Goal: Task Accomplishment & Management: Use online tool/utility

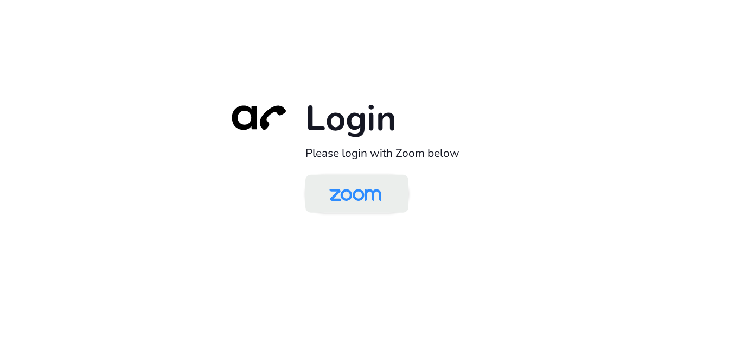
click at [323, 197] on img at bounding box center [355, 194] width 75 height 35
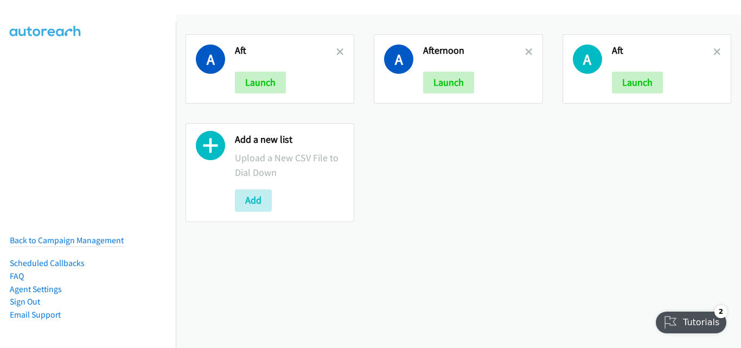
click at [323, 102] on div "A Aft Launch" at bounding box center [269, 68] width 169 height 69
click at [336, 50] on icon at bounding box center [340, 53] width 8 height 8
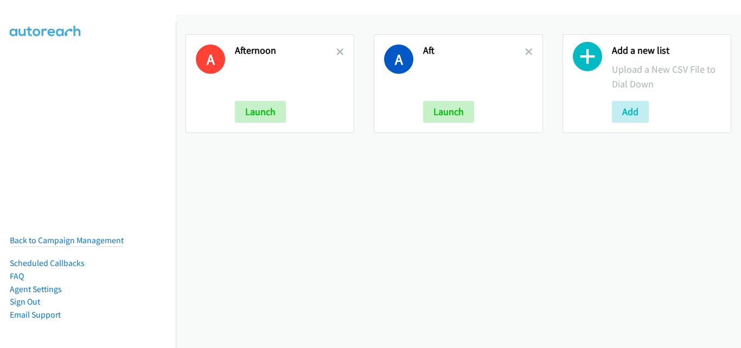
click at [336, 50] on icon at bounding box center [340, 53] width 8 height 8
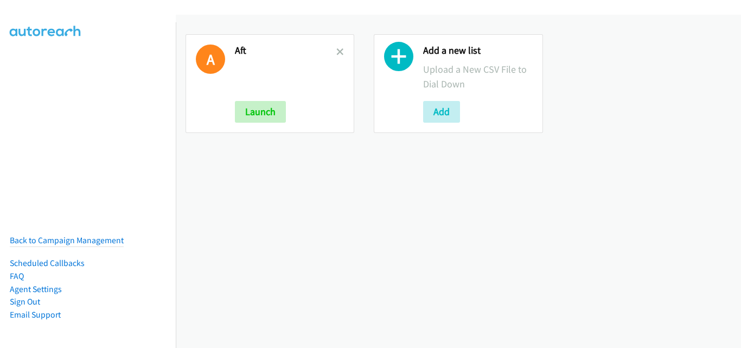
click at [336, 50] on icon at bounding box center [340, 53] width 8 height 8
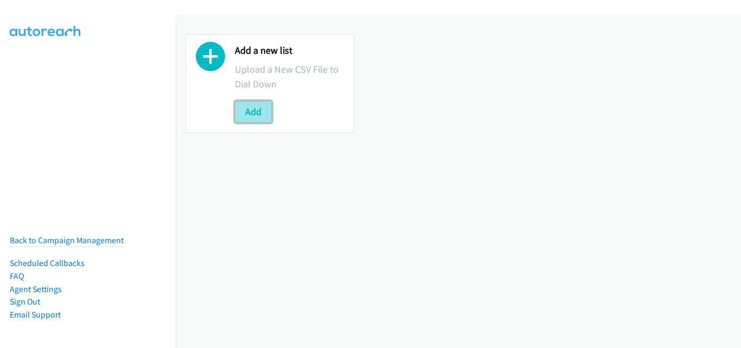
click at [259, 117] on button "Add" at bounding box center [253, 112] width 37 height 22
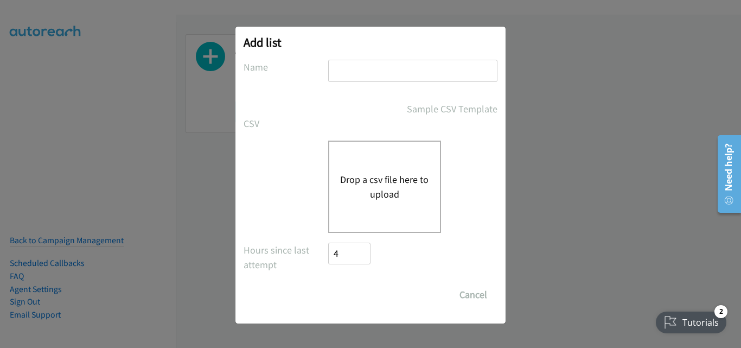
click at [354, 185] on button "Drop a csv file here to upload" at bounding box center [384, 186] width 89 height 29
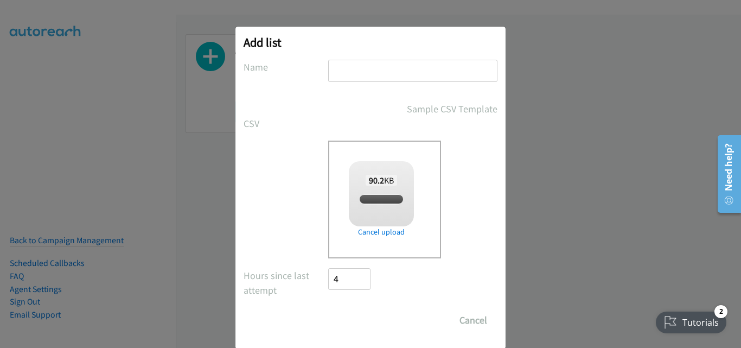
checkbox input "true"
click at [427, 72] on input "text" at bounding box center [412, 71] width 169 height 22
type input "Morning"
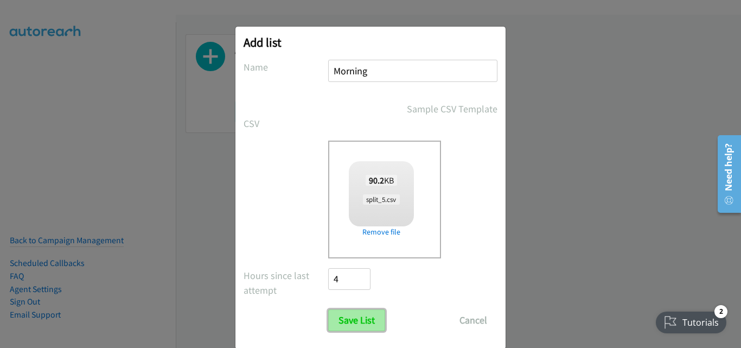
click at [355, 326] on input "Save List" at bounding box center [356, 320] width 57 height 22
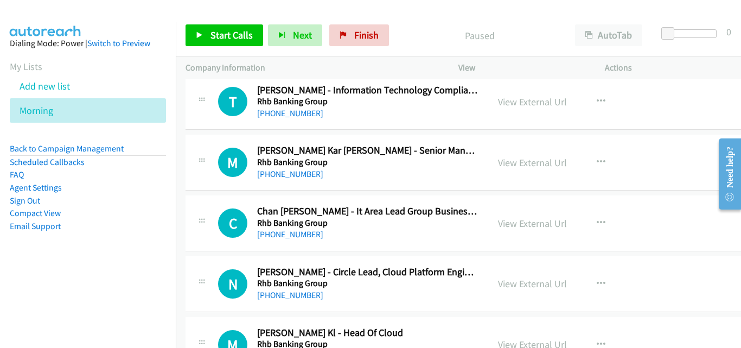
scroll to position [54, 0]
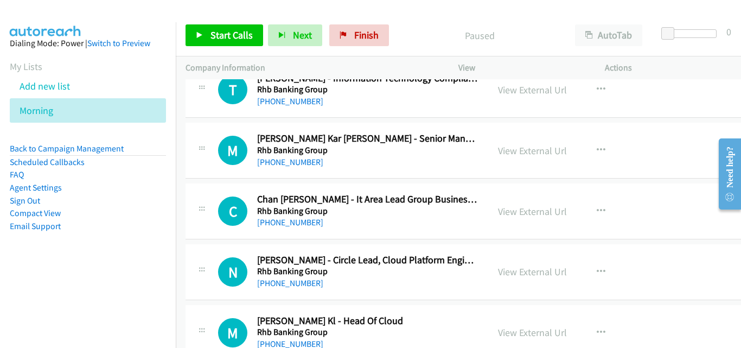
click at [192, 176] on div "M Callback Scheduled Melvin Lee Kar Wai - Senior Manager, It Infra, Messaging S…" at bounding box center [468, 151] width 566 height 56
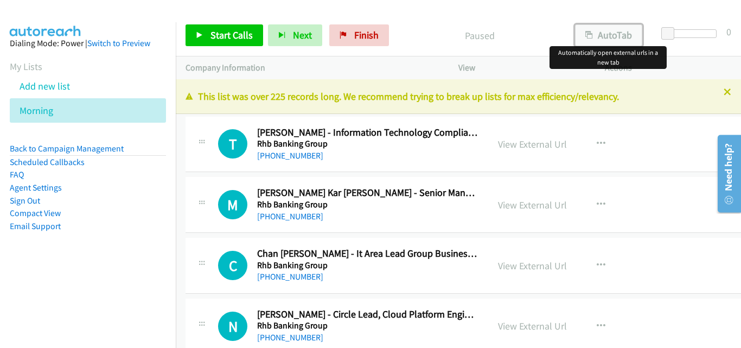
drag, startPoint x: 597, startPoint y: 36, endPoint x: 592, endPoint y: 33, distance: 6.1
click at [597, 36] on button "AutoTab" at bounding box center [608, 35] width 67 height 22
click at [229, 41] on span "Start Calls" at bounding box center [231, 35] width 42 height 12
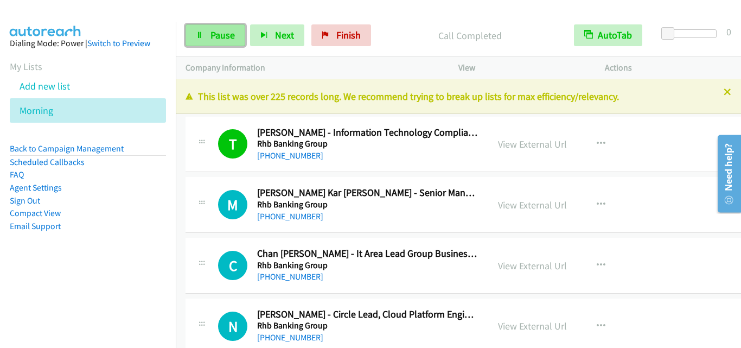
click at [229, 31] on span "Pause" at bounding box center [222, 35] width 24 height 12
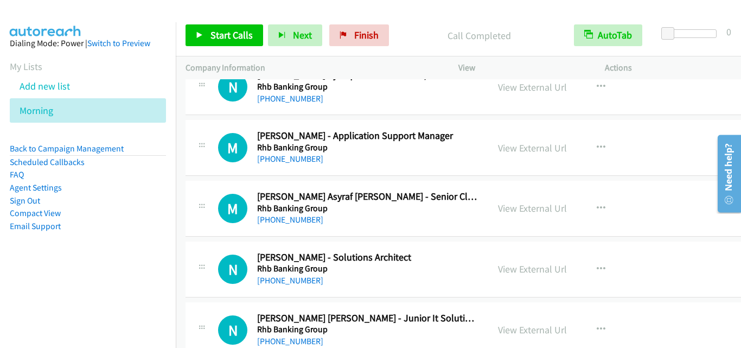
scroll to position [1410, 0]
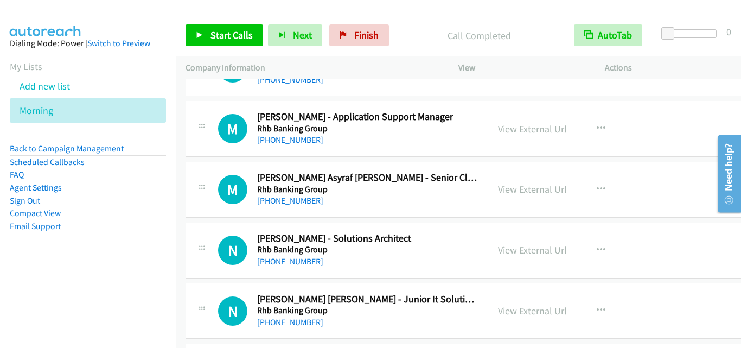
click at [204, 207] on div "M Callback Scheduled Muhammad Adib Asyraf Mohd Jamil - Senior Cloud Platform En…" at bounding box center [336, 189] width 283 height 36
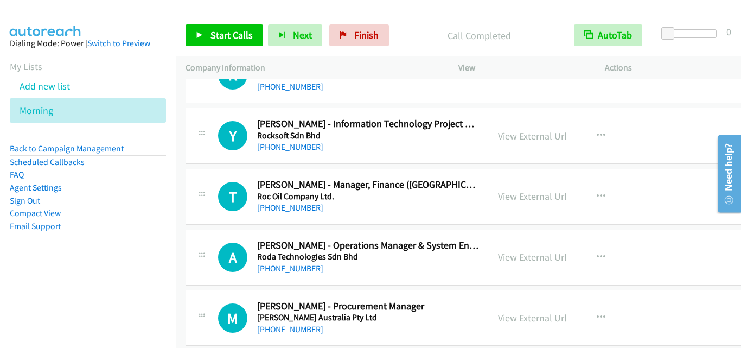
scroll to position [3362, 0]
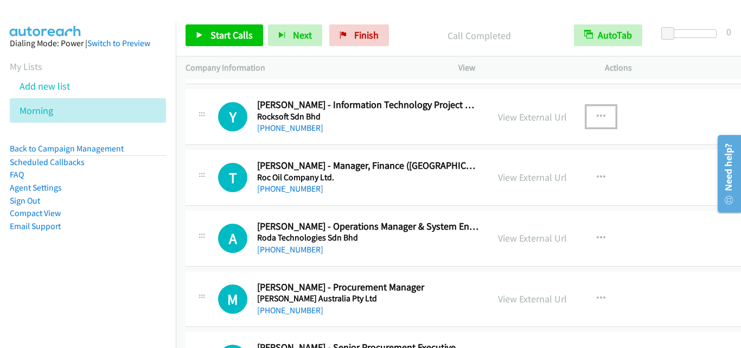
click at [596, 114] on icon "button" at bounding box center [600, 116] width 9 height 9
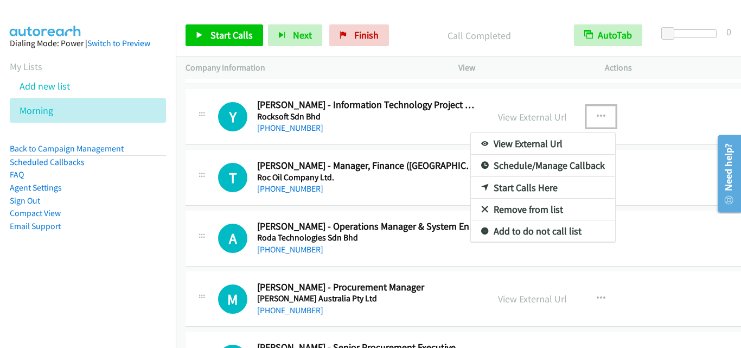
click at [533, 187] on link "Start Calls Here" at bounding box center [543, 188] width 144 height 22
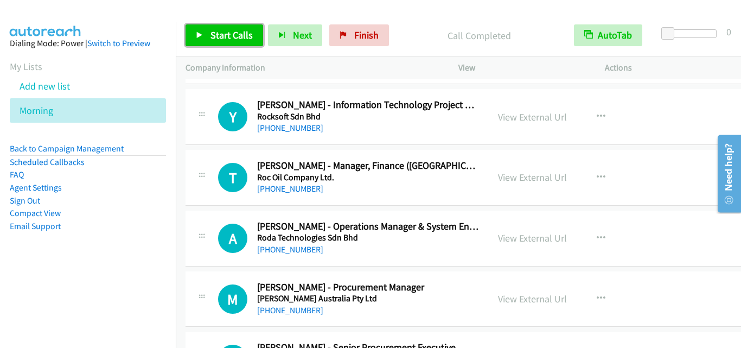
click at [238, 37] on span "Start Calls" at bounding box center [231, 35] width 42 height 12
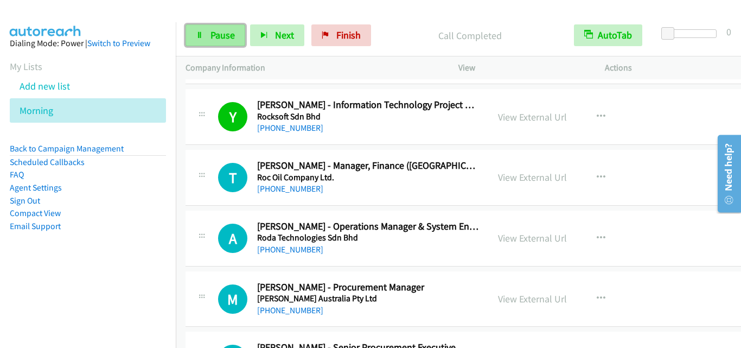
click at [230, 34] on span "Pause" at bounding box center [222, 35] width 24 height 12
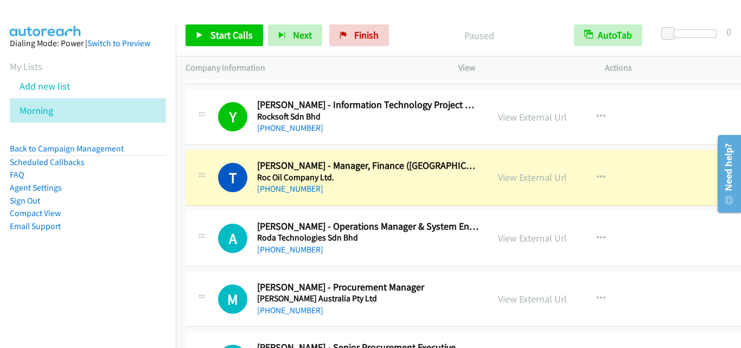
scroll to position [3416, 0]
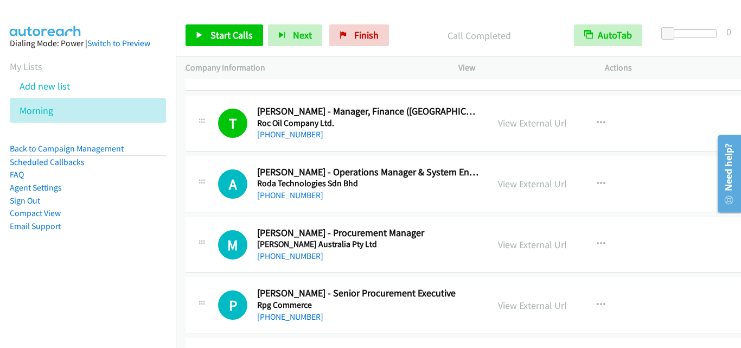
click at [235, 213] on td "A Callback Scheduled Amir Hussin - Operations Manager & System Engineer Roda Te…" at bounding box center [469, 183] width 586 height 61
click at [222, 40] on span "Start Calls" at bounding box center [231, 35] width 42 height 12
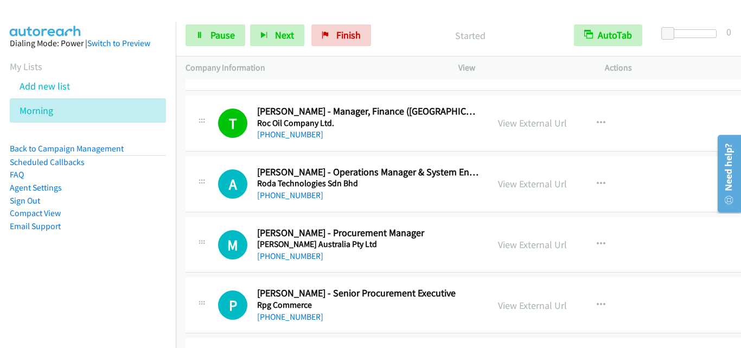
scroll to position [3470, 0]
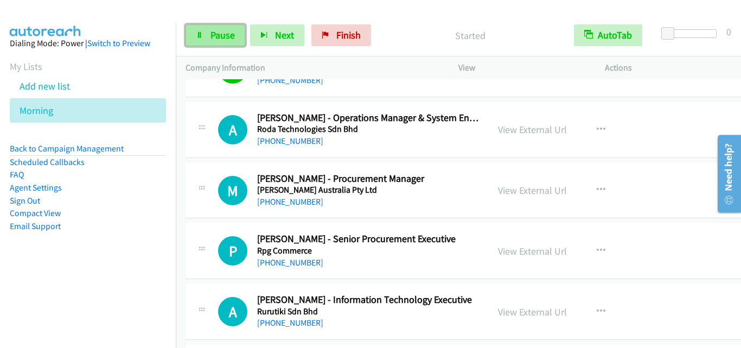
click at [235, 39] on link "Pause" at bounding box center [215, 35] width 60 height 22
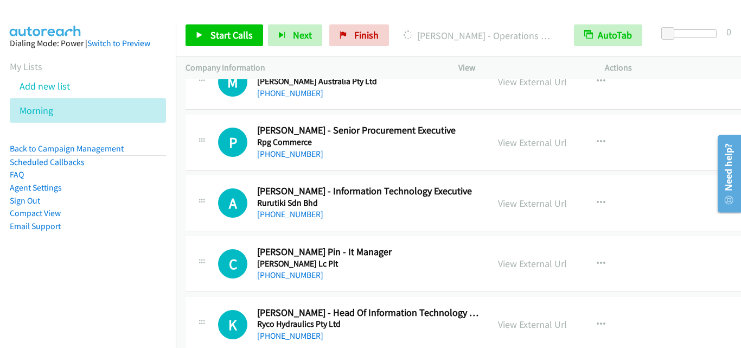
scroll to position [3633, 0]
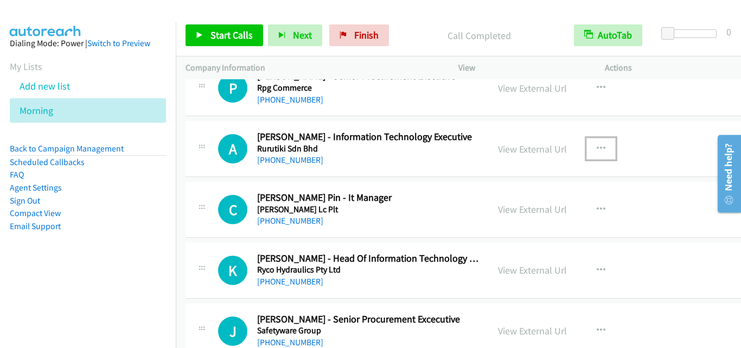
click at [596, 151] on icon "button" at bounding box center [600, 148] width 9 height 9
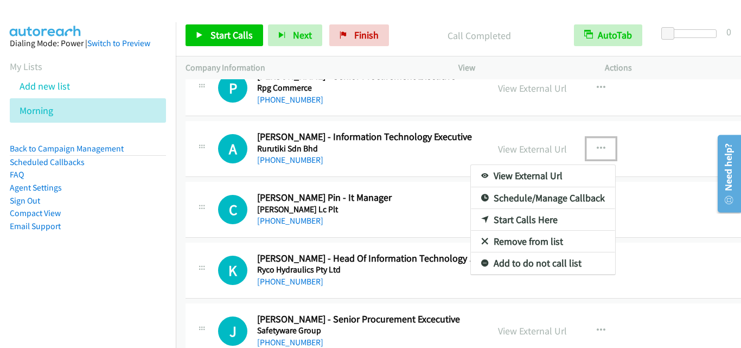
click at [528, 220] on link "Start Calls Here" at bounding box center [543, 220] width 144 height 22
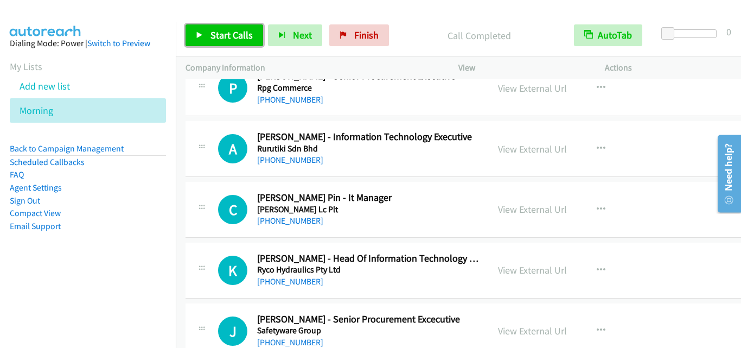
click at [222, 40] on span "Start Calls" at bounding box center [231, 35] width 42 height 12
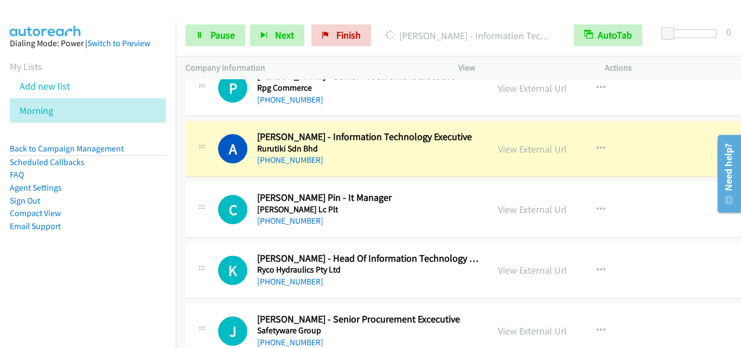
scroll to position [3687, 0]
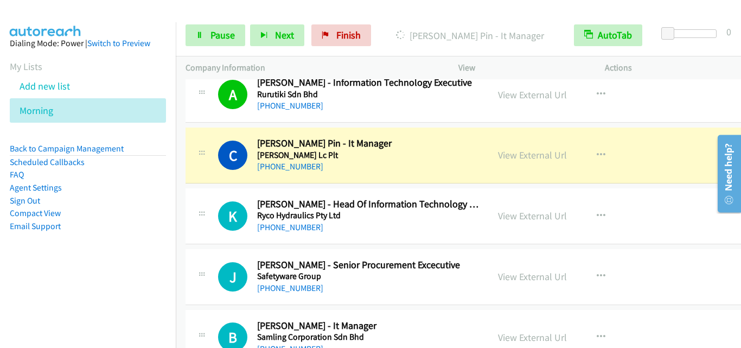
click at [211, 192] on div "K Callback Scheduled Kelvin Tan - Head Of Information Technology Department Ryc…" at bounding box center [468, 216] width 566 height 56
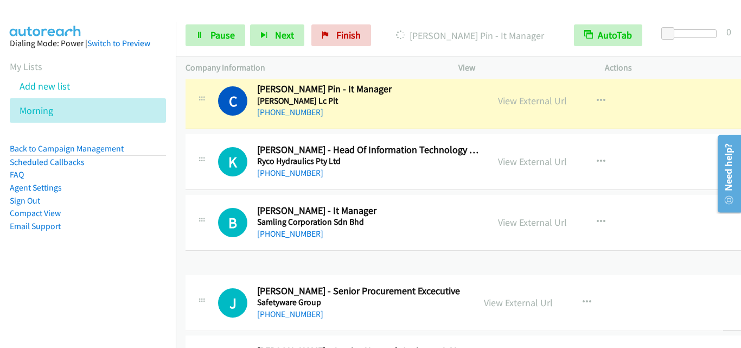
drag, startPoint x: 401, startPoint y: 215, endPoint x: 405, endPoint y: 297, distance: 81.4
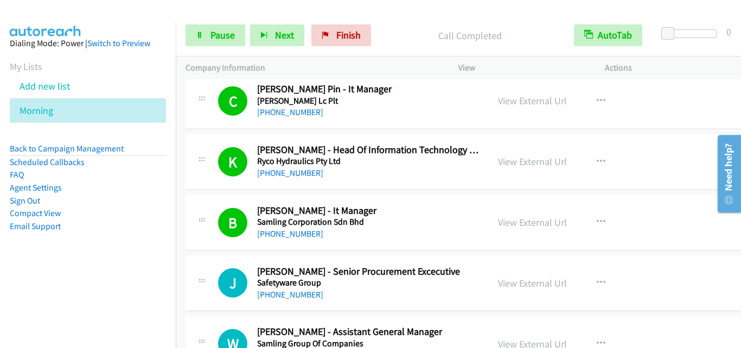
click at [195, 246] on div "B Callback Scheduled Brandon Chan - It Manager Samling Corporation Sdn Bhd Asia…" at bounding box center [468, 223] width 566 height 56
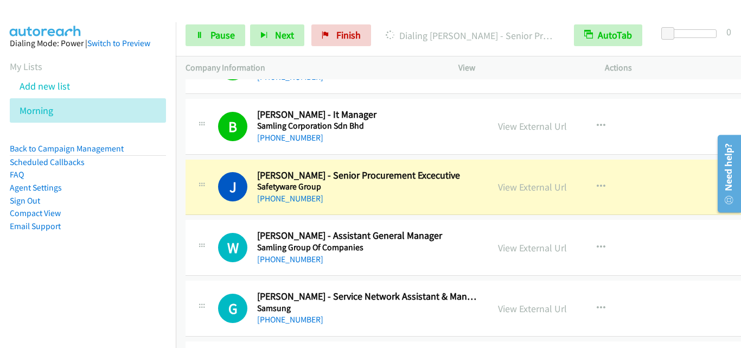
scroll to position [3849, 0]
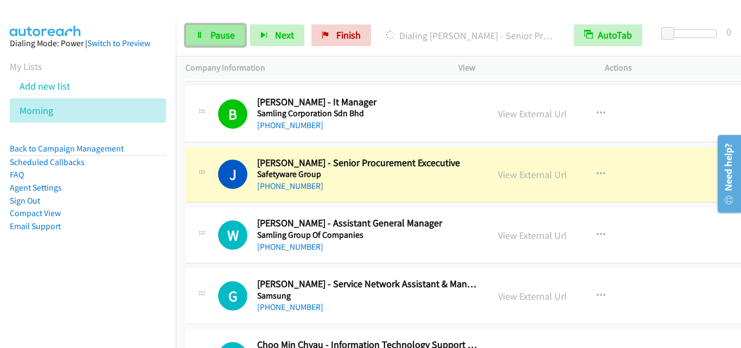
click at [214, 42] on link "Pause" at bounding box center [215, 35] width 60 height 22
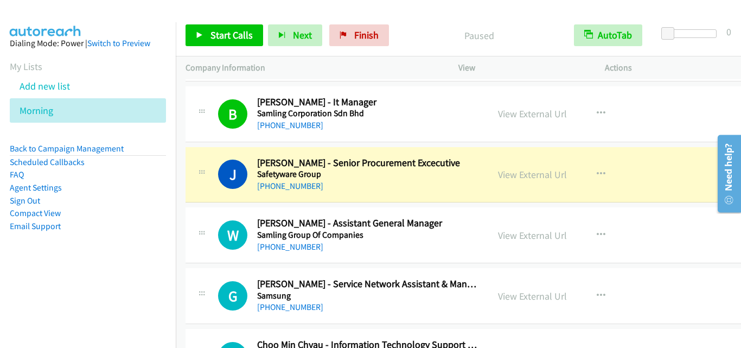
click at [207, 255] on div "W Callback Scheduled Wilson Soh - Assistant General Manager Samling Group Of Co…" at bounding box center [468, 235] width 566 height 56
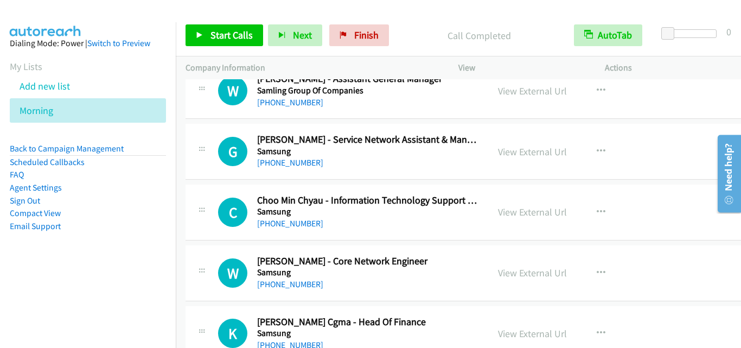
scroll to position [4012, 0]
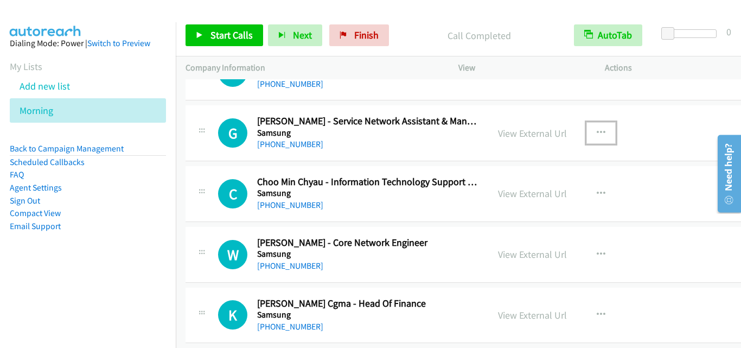
click at [596, 128] on icon "button" at bounding box center [600, 132] width 9 height 9
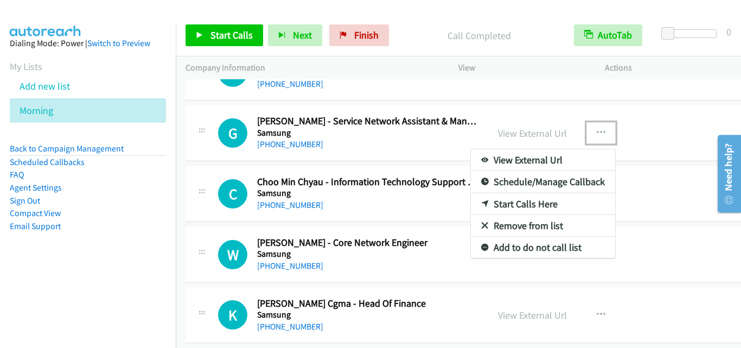
click at [534, 205] on link "Start Calls Here" at bounding box center [543, 204] width 144 height 22
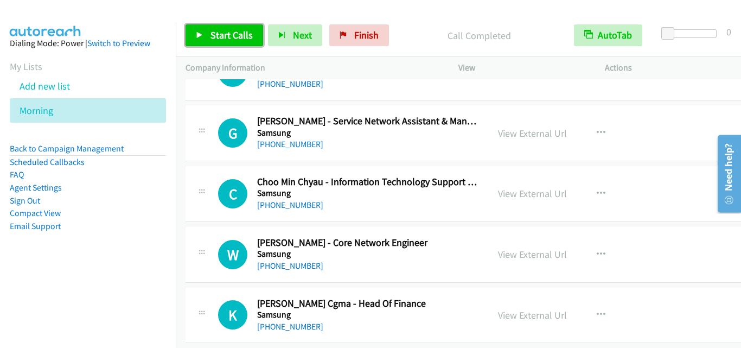
click at [194, 34] on link "Start Calls" at bounding box center [224, 35] width 78 height 22
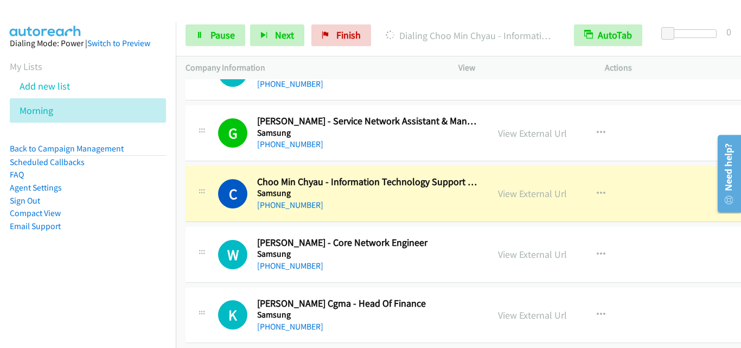
click at [218, 227] on div "W Callback Scheduled Willy Pratama Jaya - Core Network Engineer Samsung Asia/Ku…" at bounding box center [468, 255] width 566 height 56
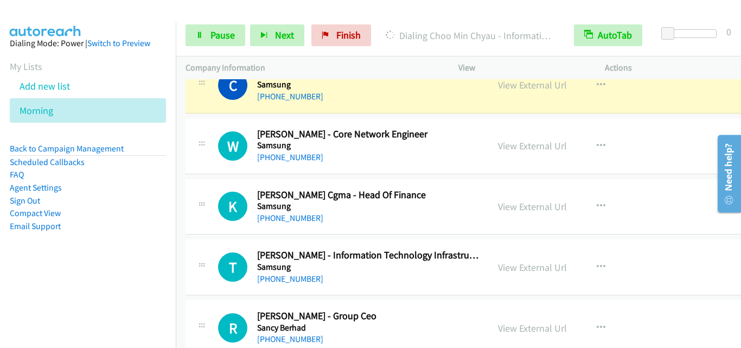
scroll to position [4066, 0]
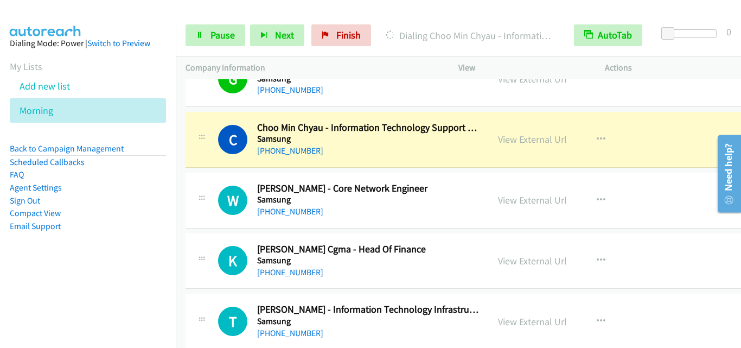
drag, startPoint x: 182, startPoint y: 196, endPoint x: 226, endPoint y: 146, distance: 66.5
click at [182, 196] on td "W Callback Scheduled Willy Pratama Jaya - Core Network Engineer Samsung Asia/Ku…" at bounding box center [469, 200] width 586 height 61
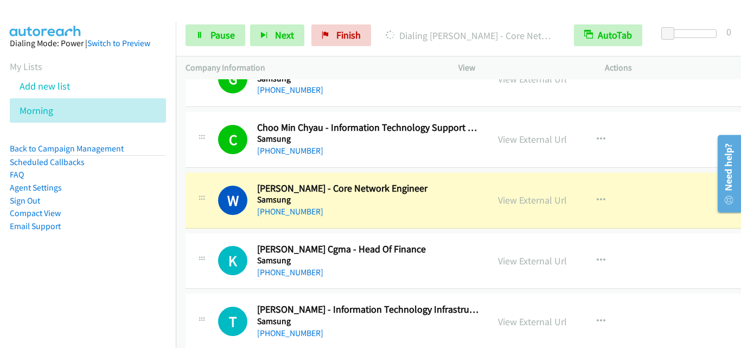
click at [177, 192] on td "W Callback Scheduled Willy Pratama Jaya - Core Network Engineer Samsung Asia/Ku…" at bounding box center [469, 200] width 586 height 61
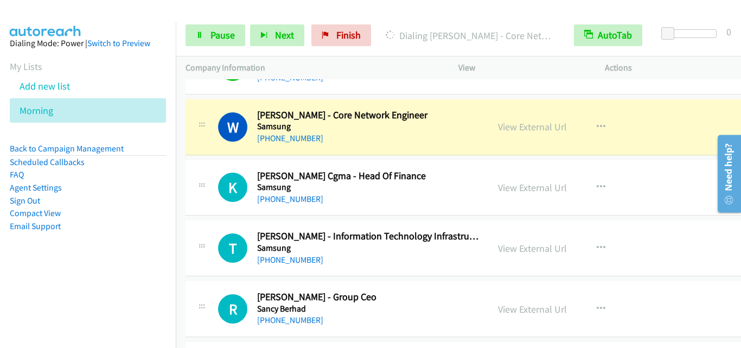
scroll to position [4121, 0]
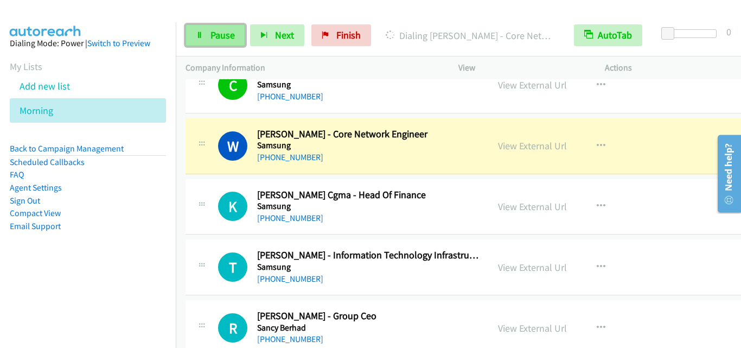
click at [200, 30] on link "Pause" at bounding box center [215, 35] width 60 height 22
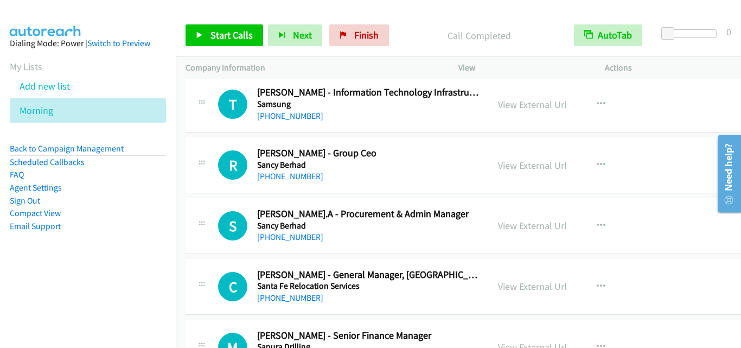
scroll to position [4229, 0]
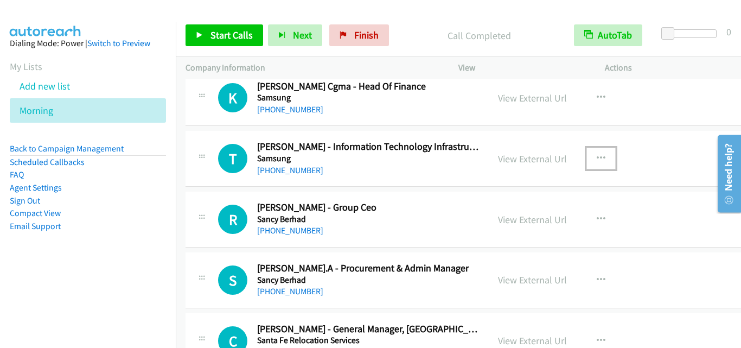
click at [586, 152] on button "button" at bounding box center [600, 158] width 29 height 22
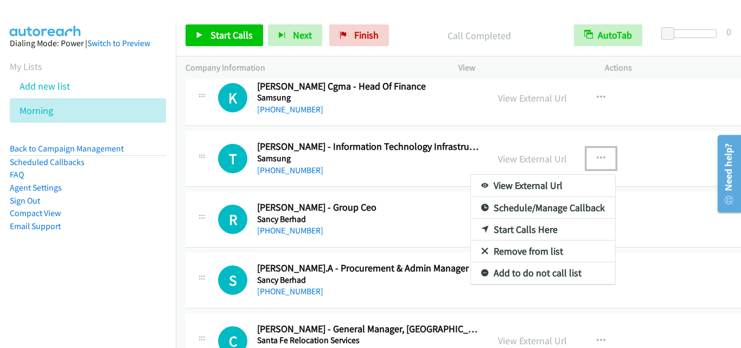
click at [523, 228] on link "Start Calls Here" at bounding box center [543, 229] width 144 height 22
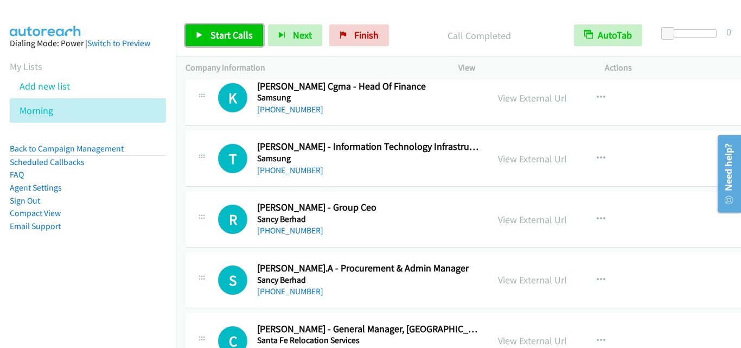
click at [199, 29] on link "Start Calls" at bounding box center [224, 35] width 78 height 22
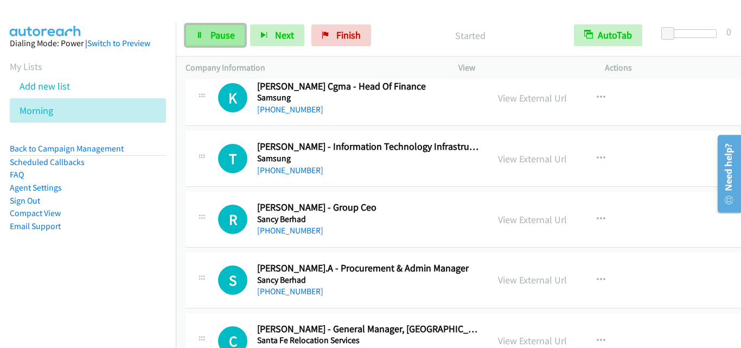
click at [228, 42] on link "Pause" at bounding box center [215, 35] width 60 height 22
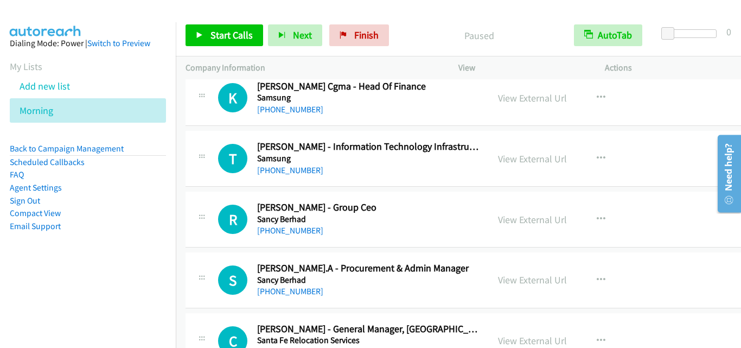
click at [185, 220] on td "R Callback Scheduled Raj Ganesarajah - Group Ceo Sancy Berhad Asia/Kuching +60 …" at bounding box center [469, 219] width 586 height 61
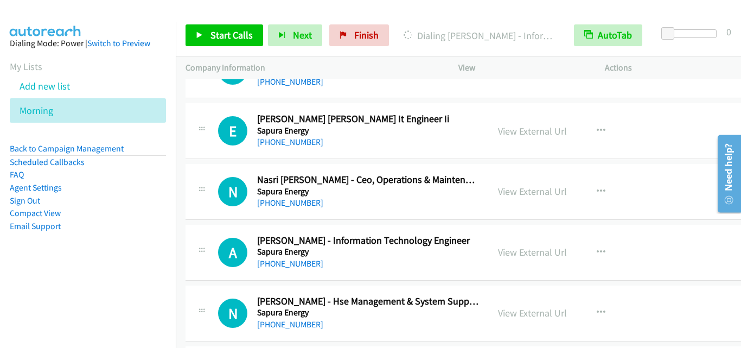
scroll to position [4609, 0]
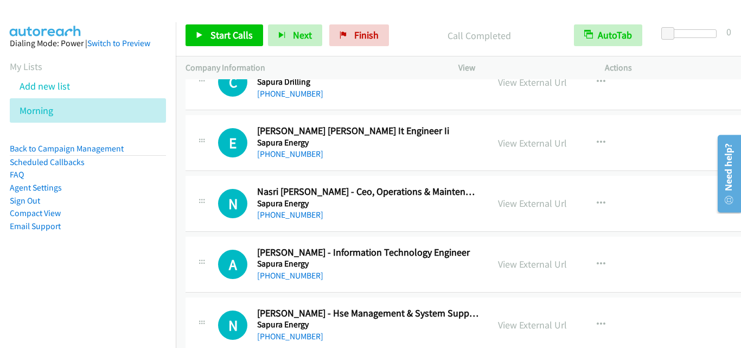
click at [177, 223] on td "N Callback Scheduled Nasri Mehat - Ceo, Operations & Maintenance / Regional Vp,…" at bounding box center [469, 203] width 586 height 61
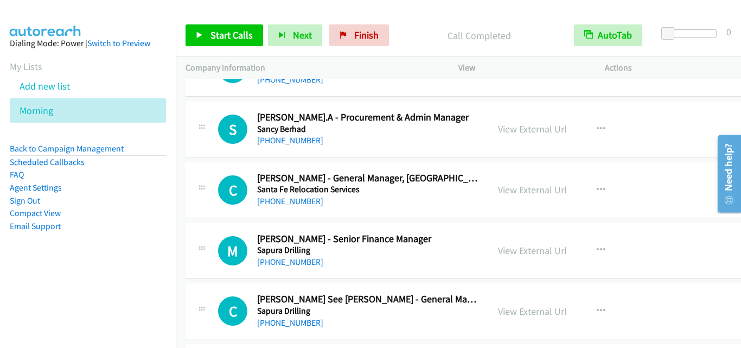
scroll to position [4283, 0]
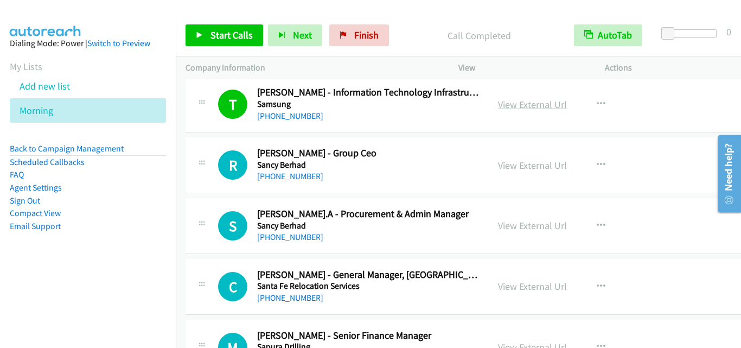
click at [522, 110] on link "View External Url" at bounding box center [532, 104] width 69 height 12
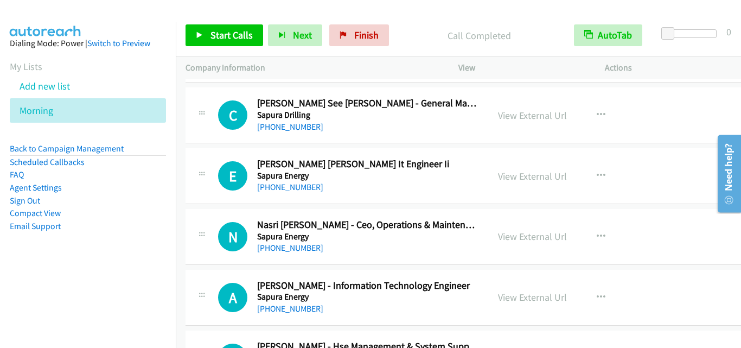
scroll to position [4609, 0]
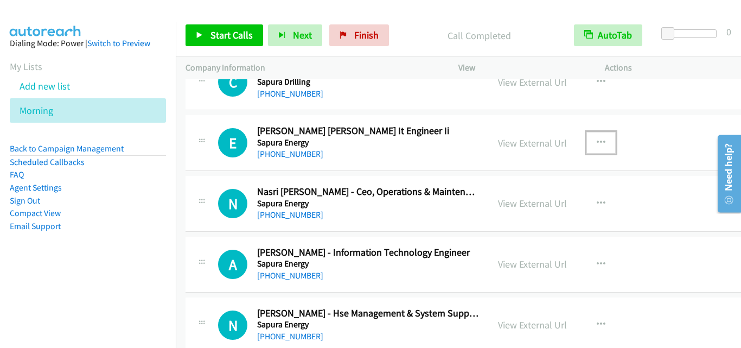
click at [590, 141] on button "button" at bounding box center [600, 143] width 29 height 22
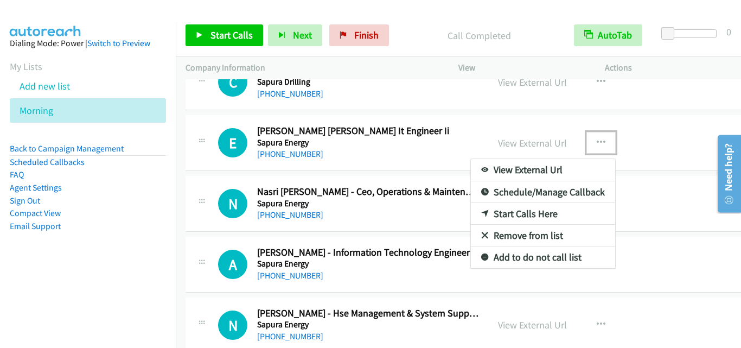
click at [542, 215] on link "Start Calls Here" at bounding box center [543, 214] width 144 height 22
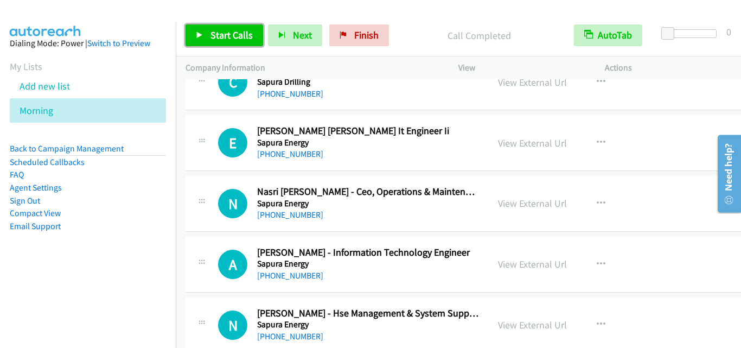
click at [224, 32] on span "Start Calls" at bounding box center [231, 35] width 42 height 12
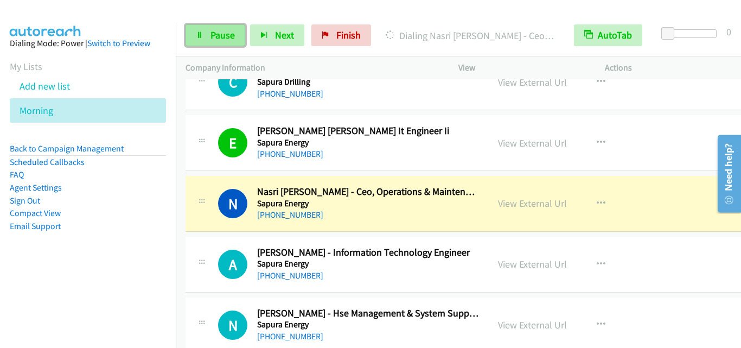
click at [224, 33] on span "Pause" at bounding box center [222, 35] width 24 height 12
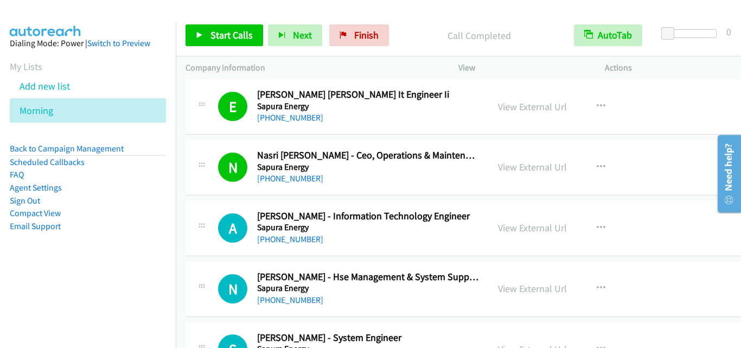
scroll to position [4663, 0]
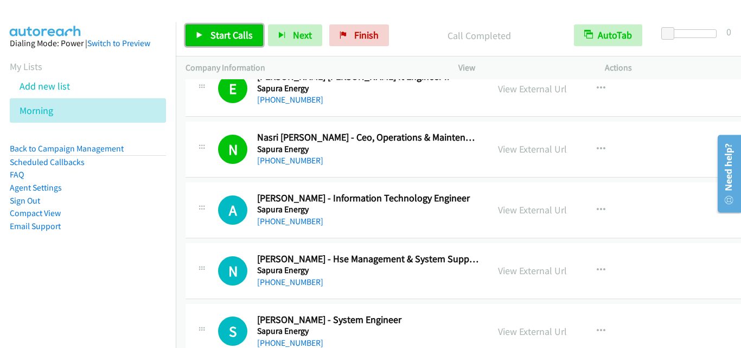
click at [205, 40] on link "Start Calls" at bounding box center [224, 35] width 78 height 22
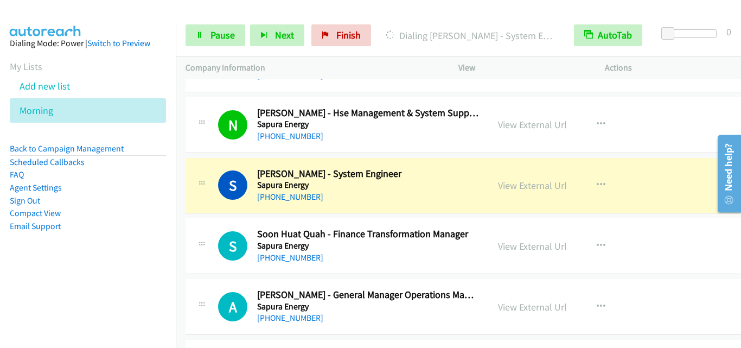
scroll to position [4825, 0]
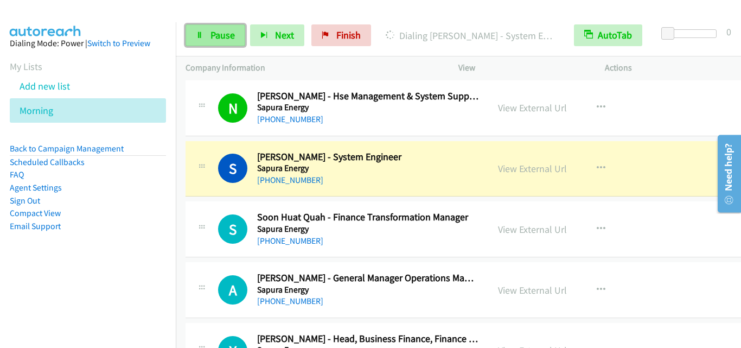
click at [235, 31] on link "Pause" at bounding box center [215, 35] width 60 height 22
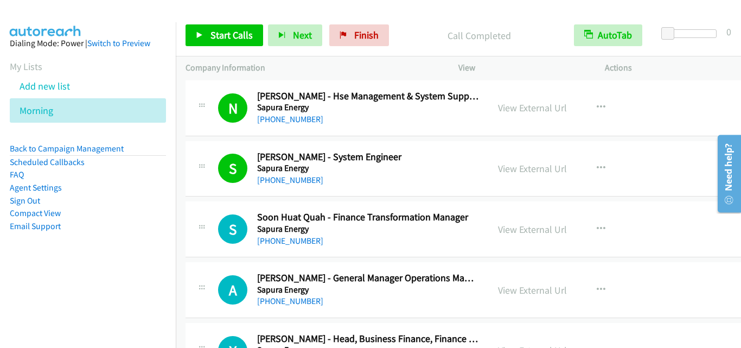
click at [213, 245] on div "S Callback Scheduled Soon Huat Quah - Finance Transformation Manager Sapura Ene…" at bounding box center [336, 229] width 283 height 36
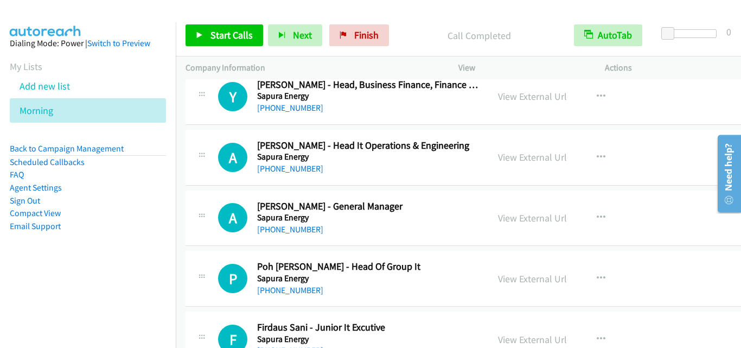
scroll to position [5096, 0]
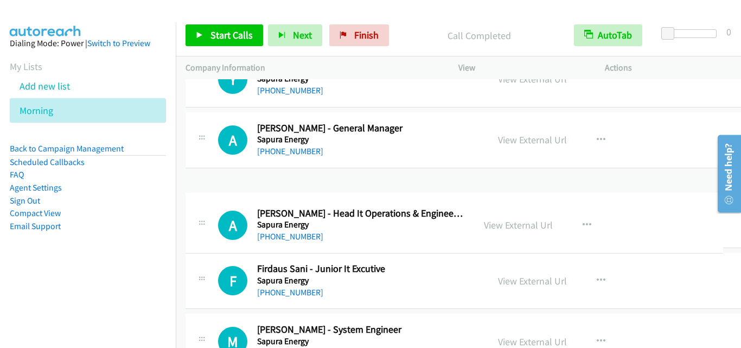
drag, startPoint x: 381, startPoint y: 128, endPoint x: 374, endPoint y: 214, distance: 85.4
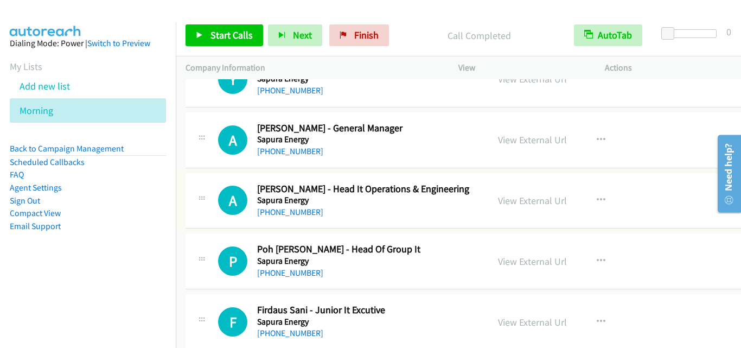
scroll to position [5151, 0]
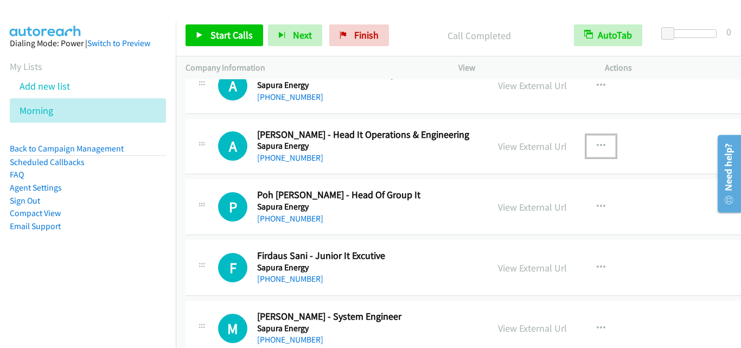
click at [596, 144] on icon "button" at bounding box center [600, 146] width 9 height 9
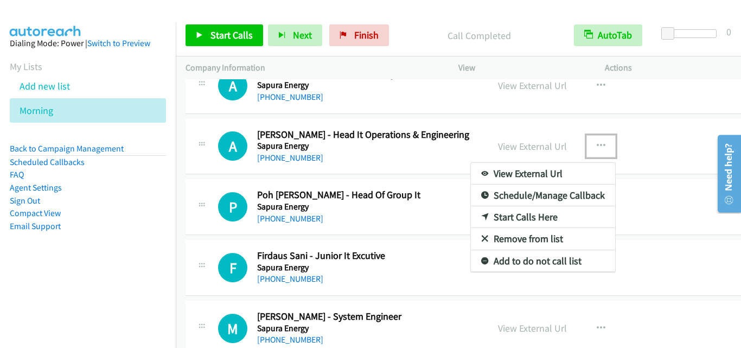
click at [506, 224] on link "Start Calls Here" at bounding box center [543, 217] width 144 height 22
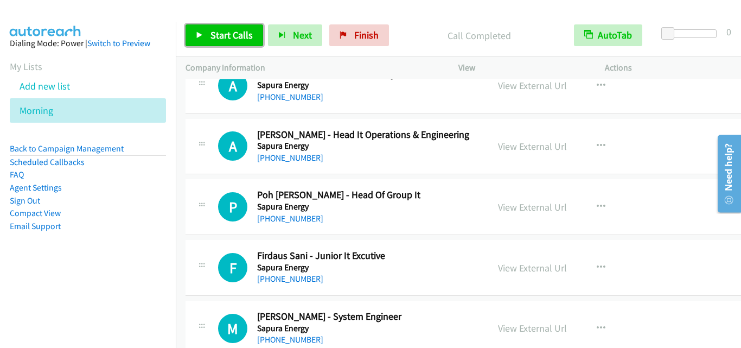
click at [204, 34] on link "Start Calls" at bounding box center [224, 35] width 78 height 22
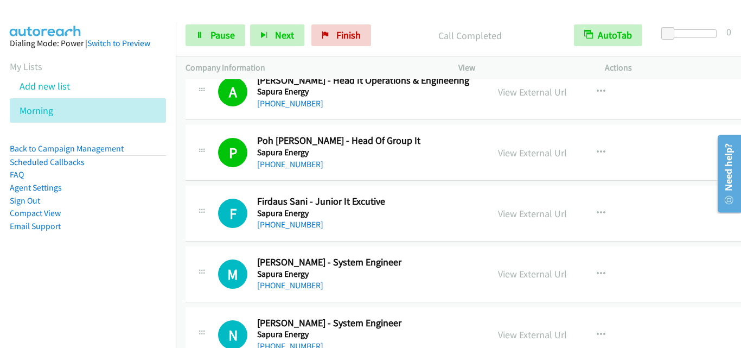
scroll to position [5259, 0]
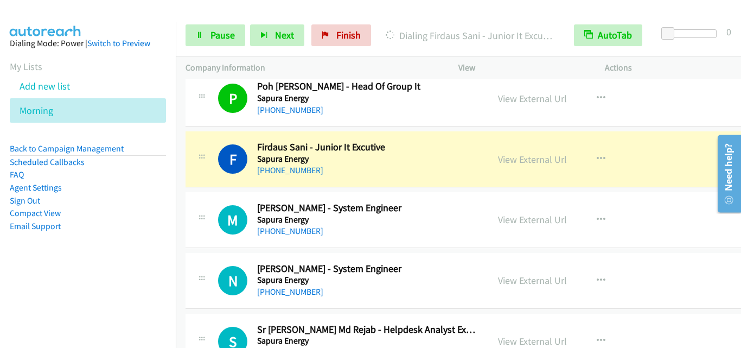
click at [225, 184] on div "F Callback Scheduled Firdaus Sani - Junior It Excutive Sapura Energy Asia/Kuchi…" at bounding box center [468, 159] width 566 height 56
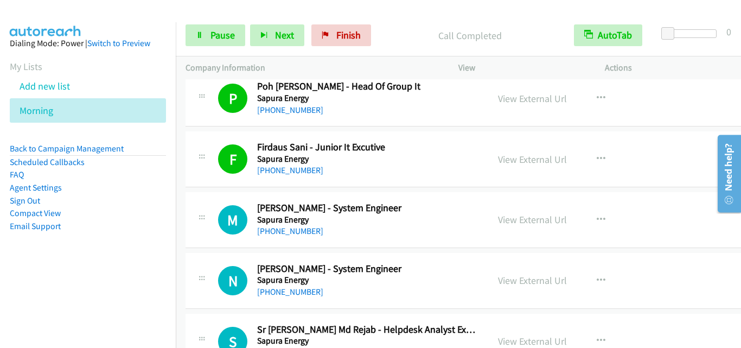
click at [206, 243] on div "M Callback Scheduled Mohd Fuad Ismail - System Engineer Sapura Energy Asia/Kuch…" at bounding box center [468, 220] width 566 height 56
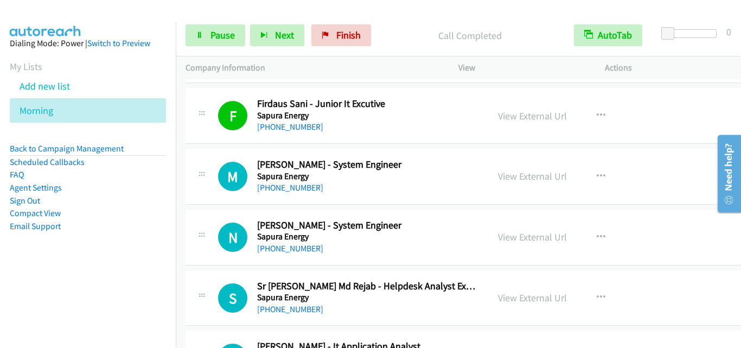
scroll to position [5313, 0]
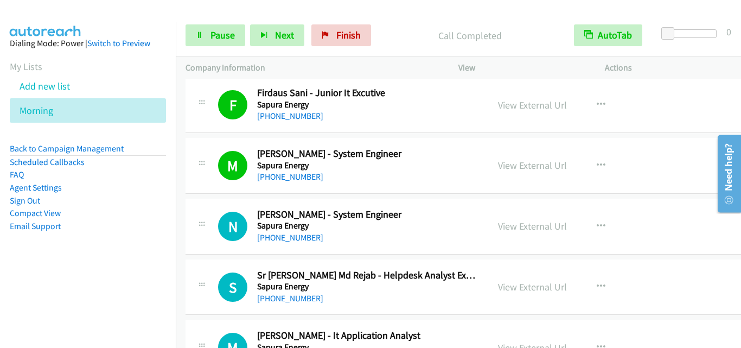
click at [214, 209] on div "N Callback Scheduled Nor Hisam Ahmad - System Engineer Sapura Energy Asia/Kuchi…" at bounding box center [336, 226] width 283 height 36
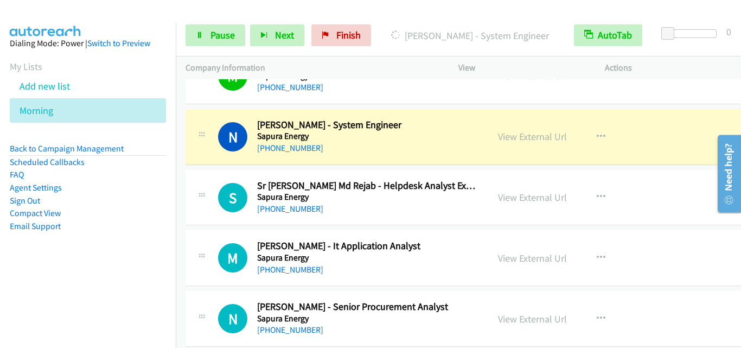
scroll to position [5422, 0]
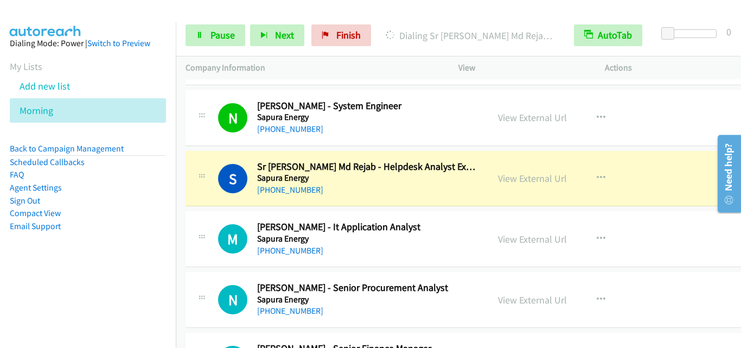
click at [201, 184] on div at bounding box center [201, 174] width 13 height 29
click at [209, 44] on link "Pause" at bounding box center [215, 35] width 60 height 22
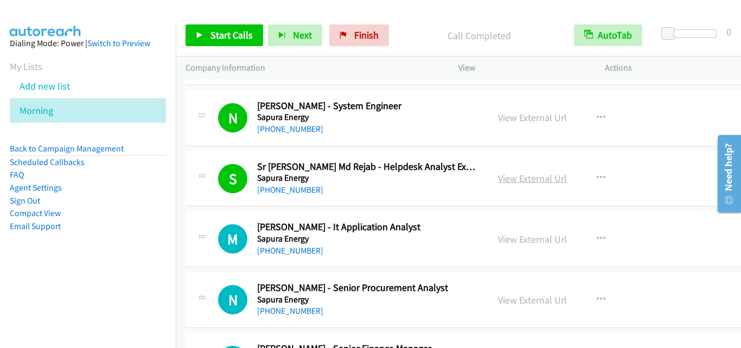
click at [524, 179] on link "View External Url" at bounding box center [532, 178] width 69 height 12
click at [242, 24] on link "Start Calls" at bounding box center [224, 35] width 78 height 22
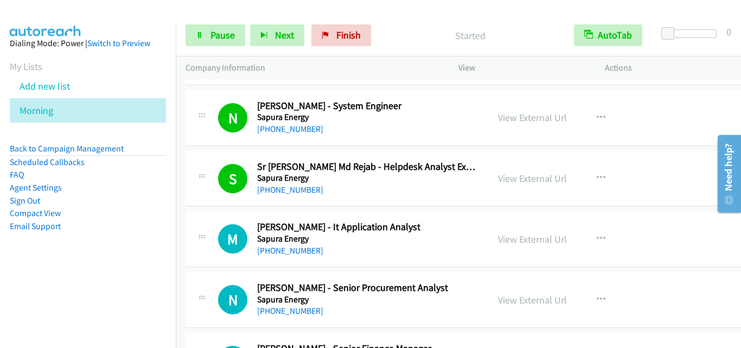
click at [204, 85] on td "M Callback Scheduled Mohd Fuad Ismail - System Engineer Sapura Energy Asia/Kuch…" at bounding box center [469, 57] width 586 height 61
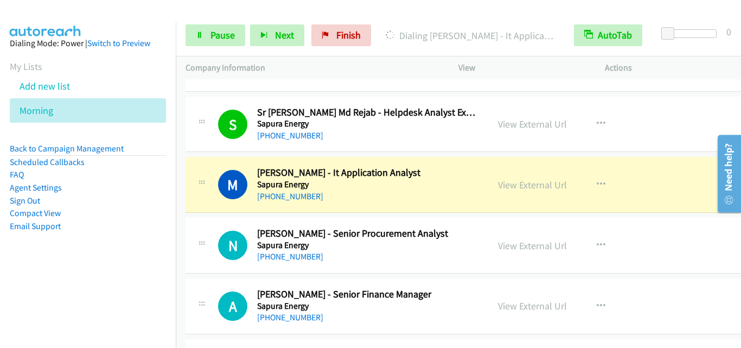
scroll to position [5530, 0]
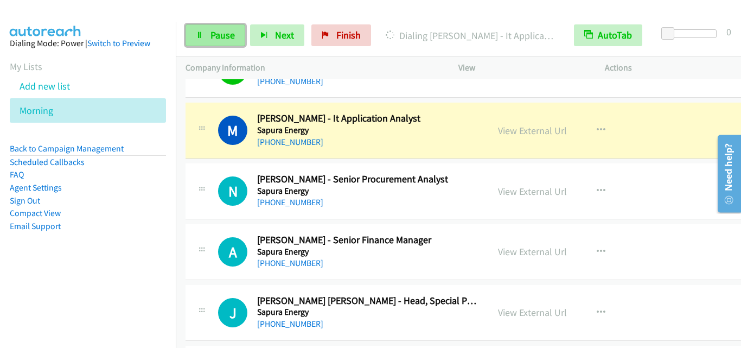
click at [215, 37] on span "Pause" at bounding box center [222, 35] width 24 height 12
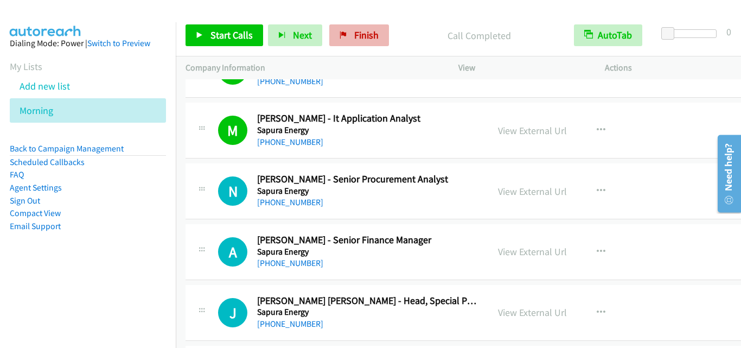
drag, startPoint x: 215, startPoint y: 161, endPoint x: 375, endPoint y: 31, distance: 205.4
click at [215, 161] on td "N Callback Scheduled Nor Ezy Suziana Khairuddin - Senior Procurement Analyst Sa…" at bounding box center [469, 191] width 586 height 61
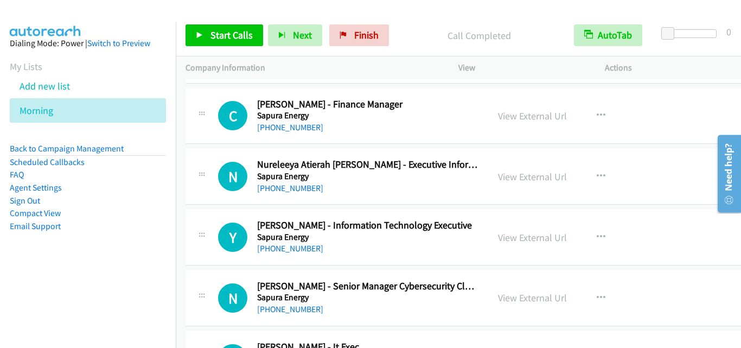
scroll to position [5910, 0]
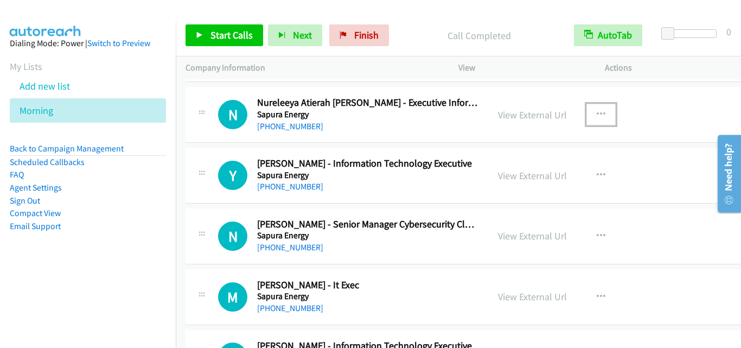
click at [596, 112] on icon "button" at bounding box center [600, 114] width 9 height 9
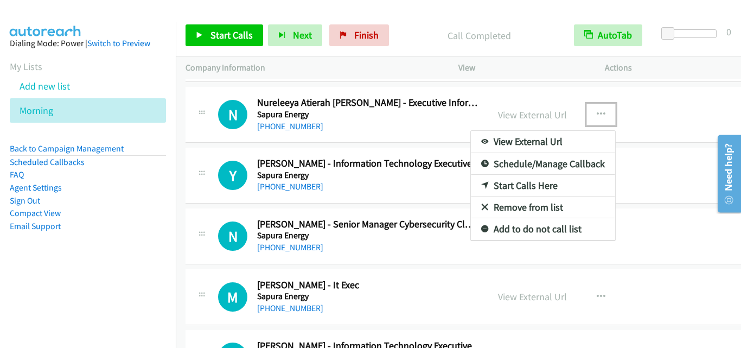
click at [531, 188] on link "Start Calls Here" at bounding box center [543, 186] width 144 height 22
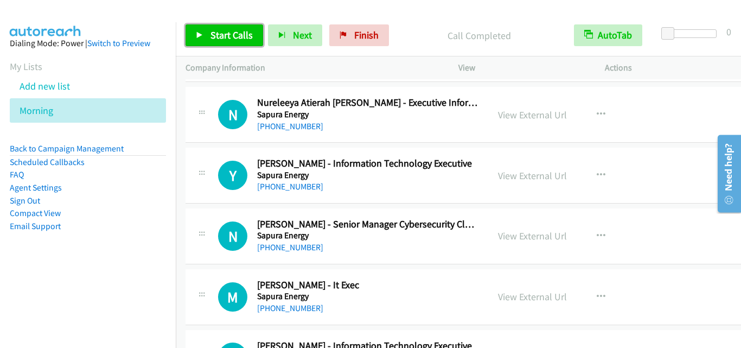
click at [216, 31] on span "Start Calls" at bounding box center [231, 35] width 42 height 12
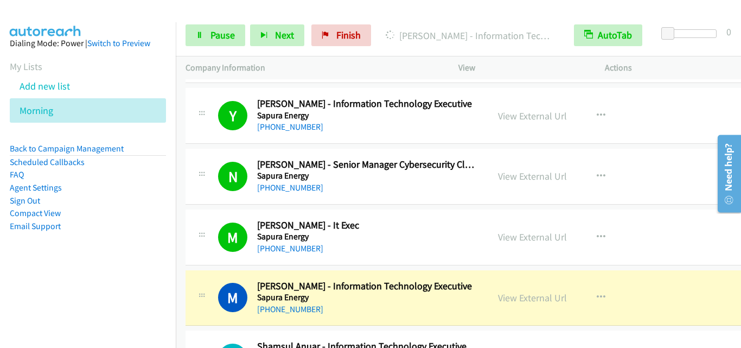
scroll to position [6072, 0]
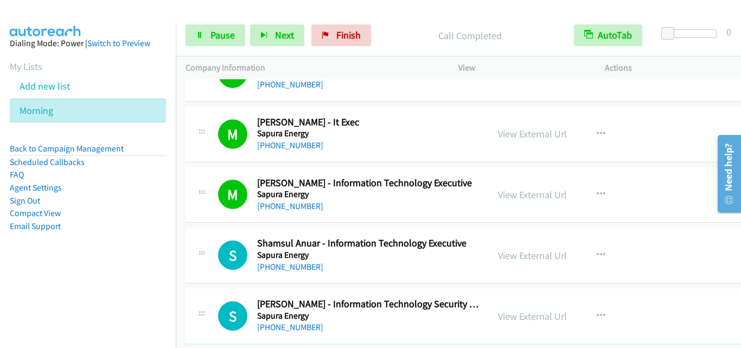
drag, startPoint x: 214, startPoint y: 221, endPoint x: 213, endPoint y: 207, distance: 14.7
click at [214, 221] on div "M Callback Scheduled Murali Prakash - Information Technology Executive Sapura E…" at bounding box center [468, 195] width 566 height 56
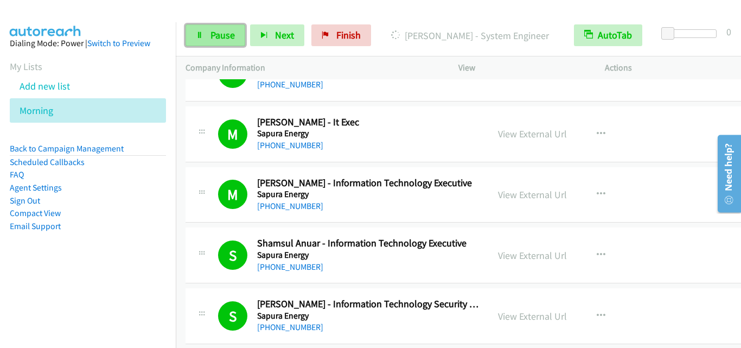
click at [199, 36] on icon at bounding box center [200, 36] width 8 height 8
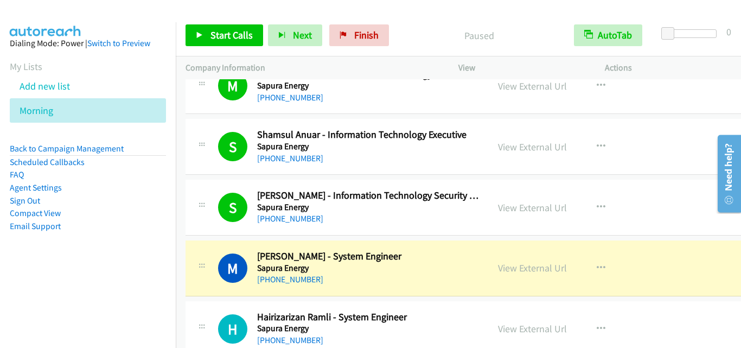
scroll to position [6289, 0]
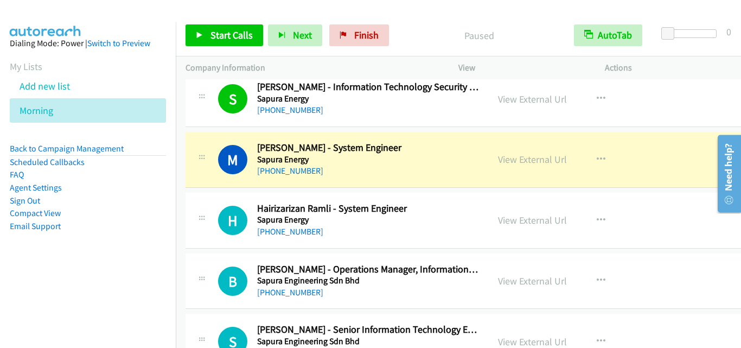
click at [147, 235] on aside "Dialing Mode: Power | Switch to Preview My Lists Add new list Morning Back to C…" at bounding box center [88, 151] width 176 height 259
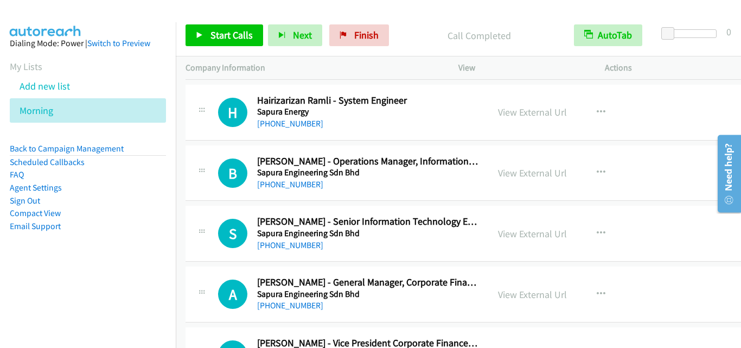
scroll to position [6398, 0]
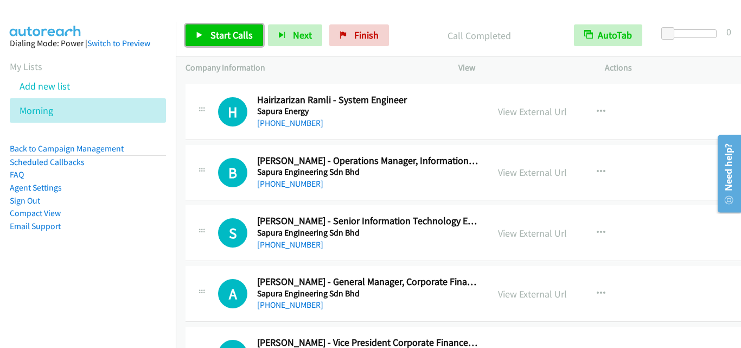
click at [216, 41] on span "Start Calls" at bounding box center [231, 35] width 42 height 12
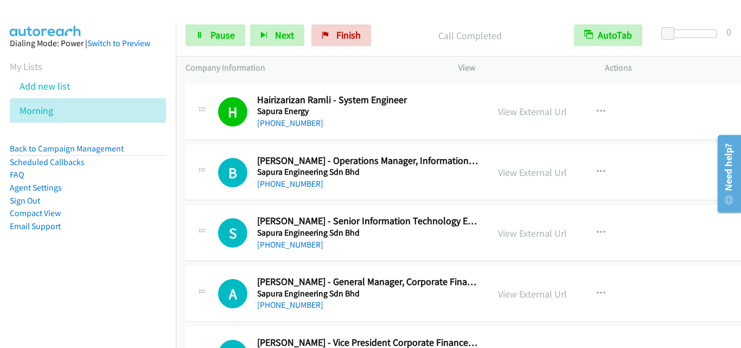
click at [192, 213] on div "S Callback Scheduled Shuenn Jye Chong - Senior Information Technology Engineer …" at bounding box center [468, 233] width 566 height 56
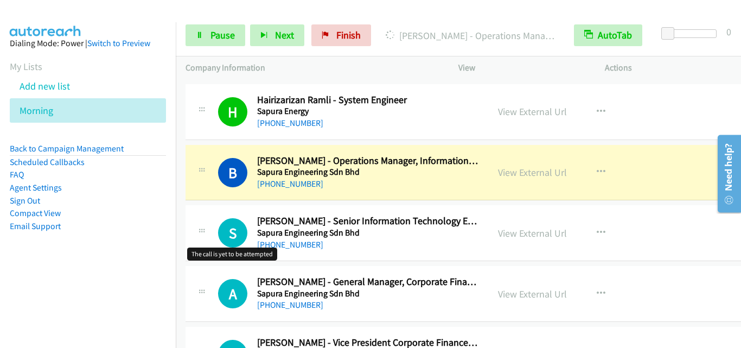
click at [222, 245] on h1 "S" at bounding box center [232, 232] width 29 height 29
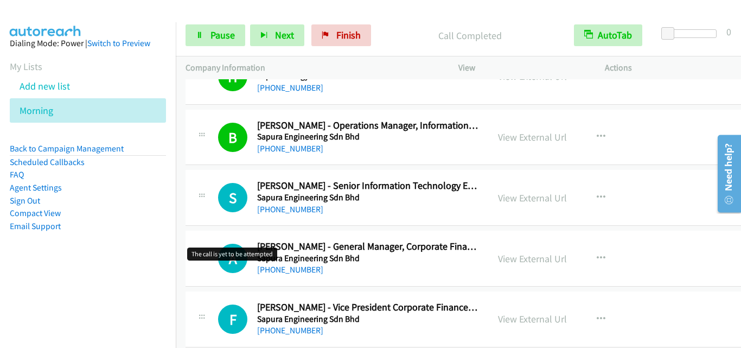
scroll to position [6452, 0]
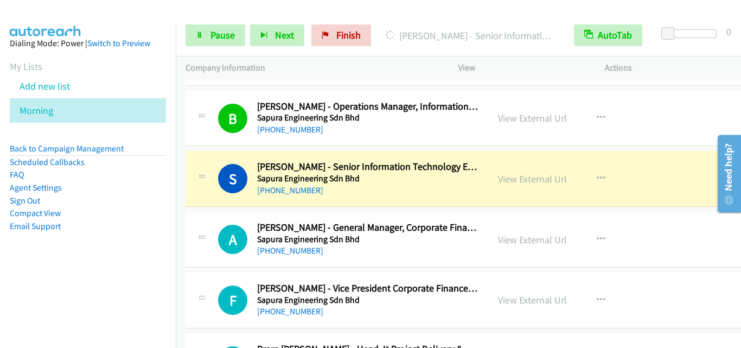
click at [211, 218] on div "A Callback Scheduled Ai Vin Lee - General Manager, Corporate Finance Sapura Eng…" at bounding box center [468, 239] width 566 height 56
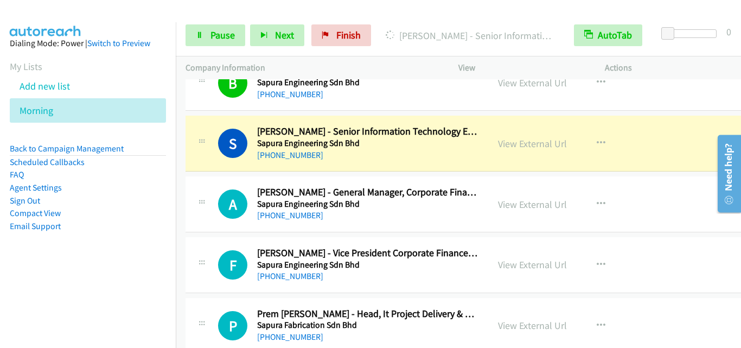
scroll to position [6506, 0]
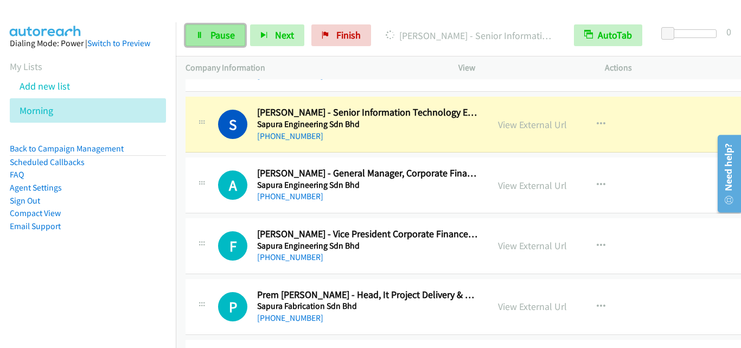
click at [224, 28] on link "Pause" at bounding box center [215, 35] width 60 height 22
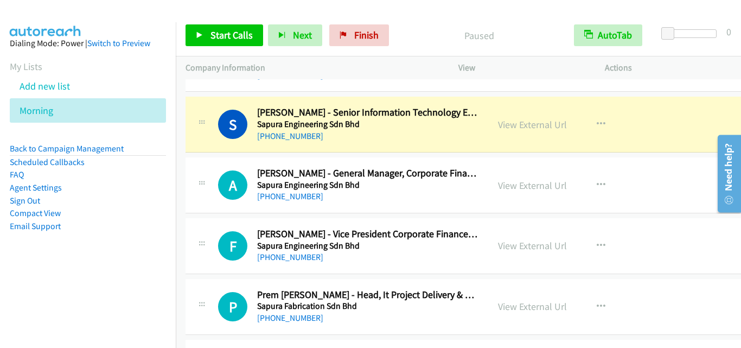
drag, startPoint x: 226, startPoint y: 168, endPoint x: 239, endPoint y: 143, distance: 27.7
click at [226, 168] on div "A Callback Scheduled Ai Vin Lee - General Manager, Corporate Finance Sapura Eng…" at bounding box center [348, 185] width 260 height 36
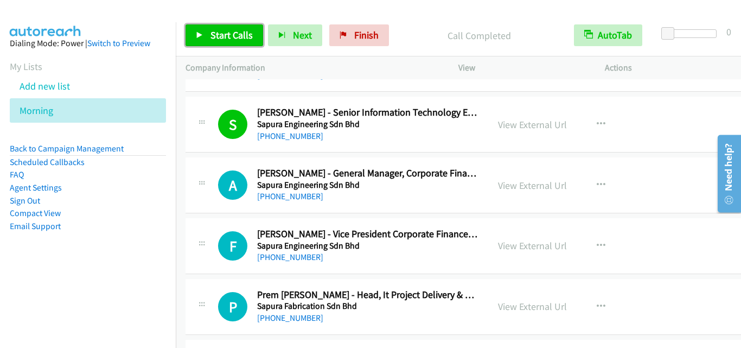
click at [232, 30] on span "Start Calls" at bounding box center [231, 35] width 42 height 12
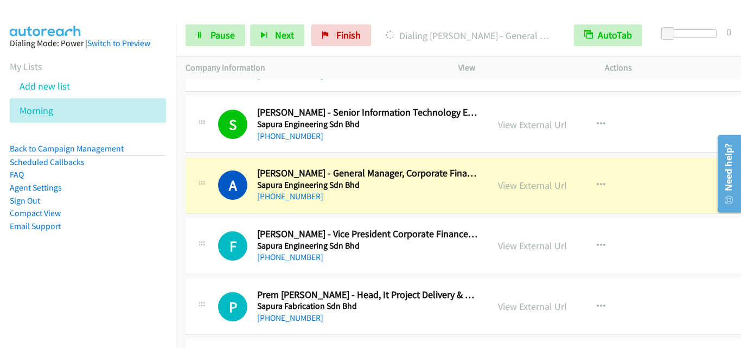
click at [213, 209] on div "A Callback Scheduled Ai Vin Lee - General Manager, Corporate Finance Sapura Eng…" at bounding box center [468, 185] width 566 height 56
click at [218, 37] on span "Pause" at bounding box center [222, 35] width 24 height 12
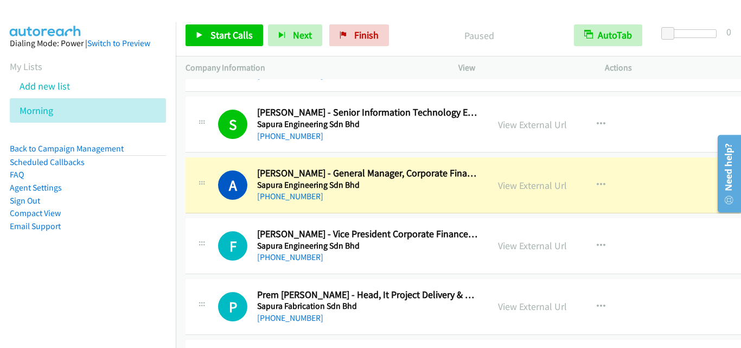
click at [207, 271] on div "F Callback Scheduled Fiona Kaur - Vice President Corporate Finance & Restructur…" at bounding box center [468, 246] width 566 height 56
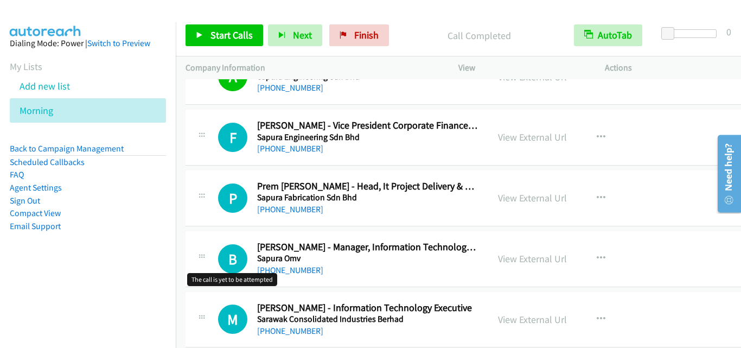
scroll to position [6669, 0]
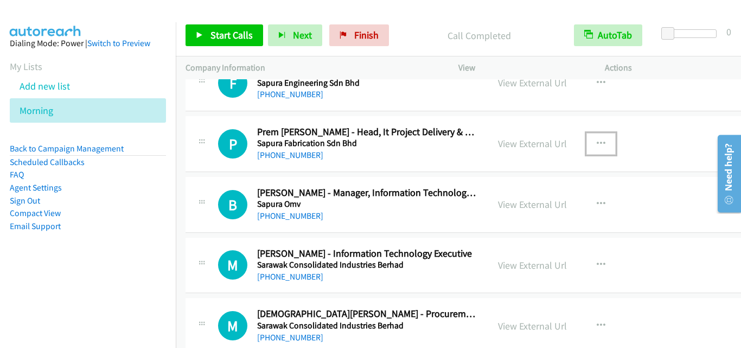
click at [589, 136] on button "button" at bounding box center [600, 144] width 29 height 22
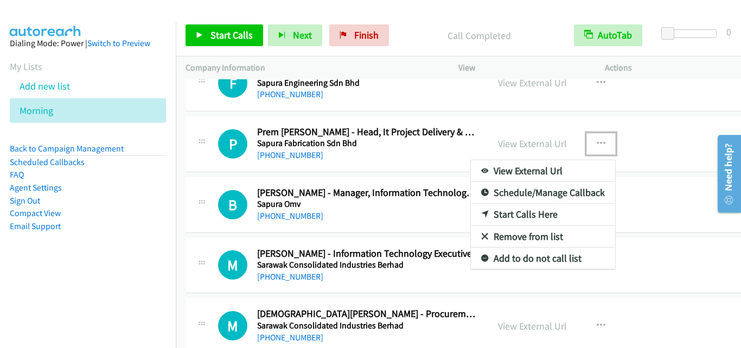
click at [503, 213] on link "Start Calls Here" at bounding box center [543, 214] width 144 height 22
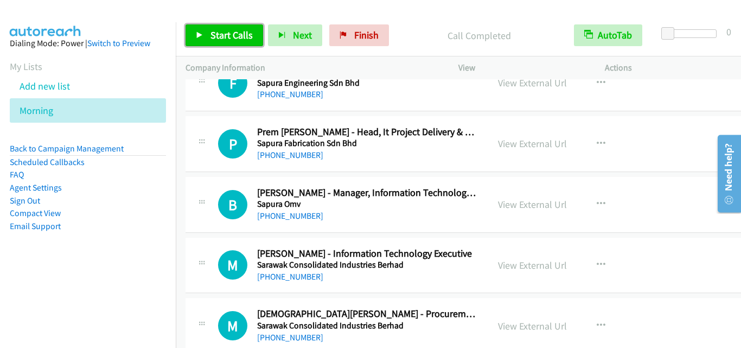
click at [214, 36] on span "Start Calls" at bounding box center [231, 35] width 42 height 12
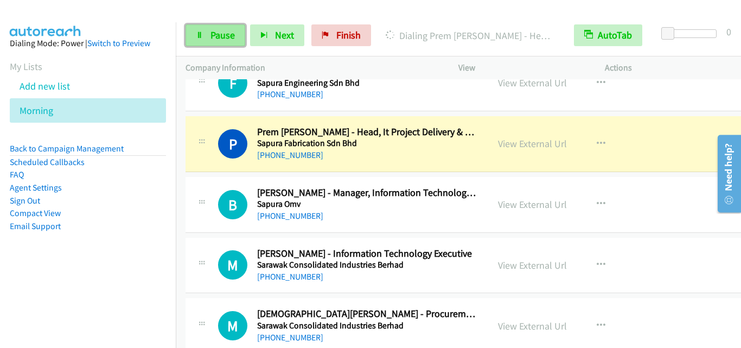
click at [235, 30] on link "Pause" at bounding box center [215, 35] width 60 height 22
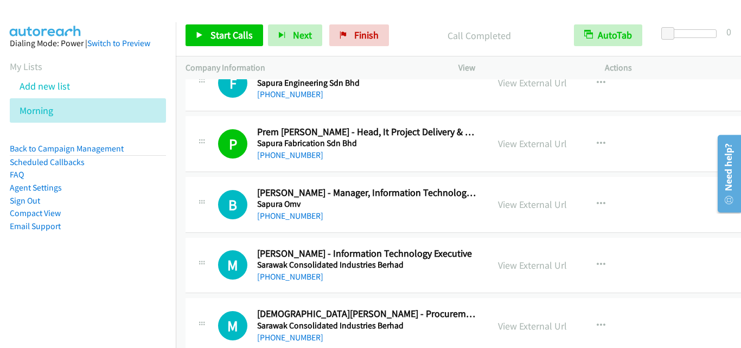
click at [199, 174] on td "B Callback Scheduled Boon Kit Wong - Manager, Information Technology Technical …" at bounding box center [469, 204] width 586 height 61
click at [214, 35] on span "Start Calls" at bounding box center [231, 35] width 42 height 12
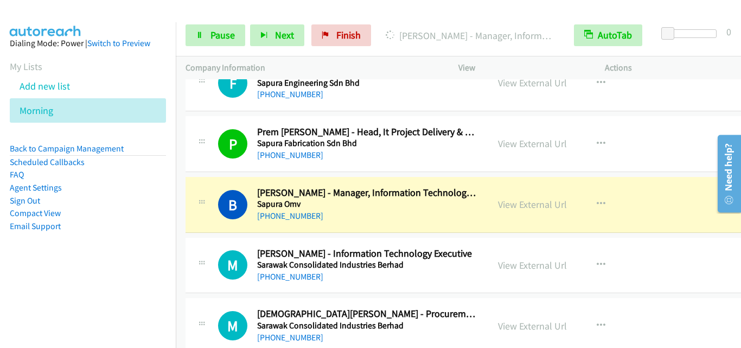
click at [229, 240] on div "M Callback Scheduled Mohd Rasidi Sareh - Information Technology Executive Saraw…" at bounding box center [468, 265] width 566 height 56
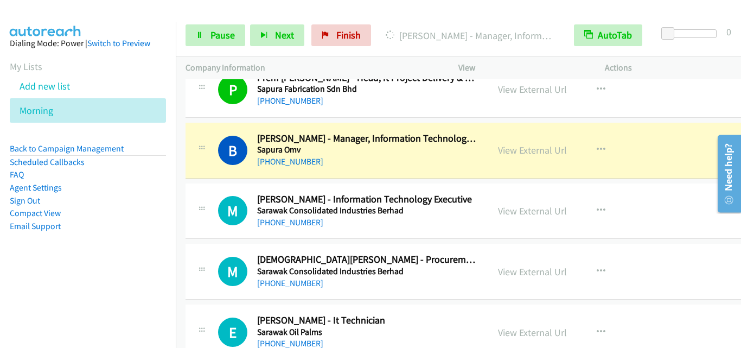
scroll to position [6777, 0]
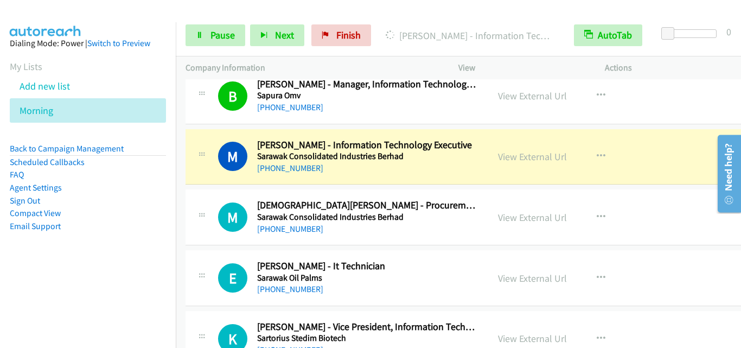
click at [208, 183] on div "M Callback Scheduled Mohd Rasidi Sareh - Information Technology Executive Saraw…" at bounding box center [468, 157] width 566 height 56
click at [209, 38] on link "Pause" at bounding box center [215, 35] width 60 height 22
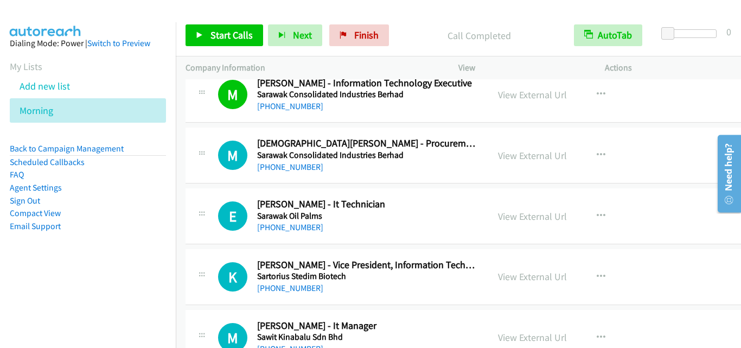
scroll to position [6886, 0]
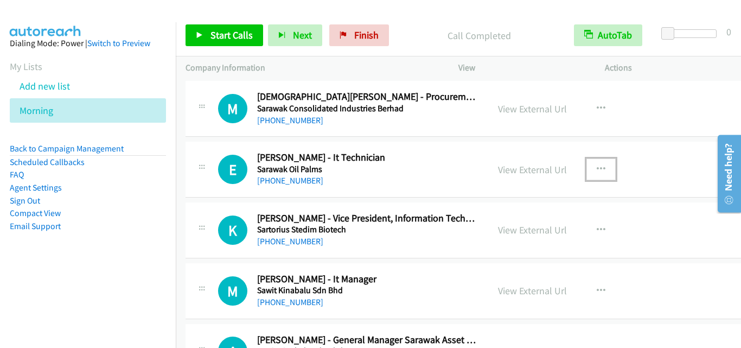
click at [596, 168] on icon "button" at bounding box center [600, 169] width 9 height 9
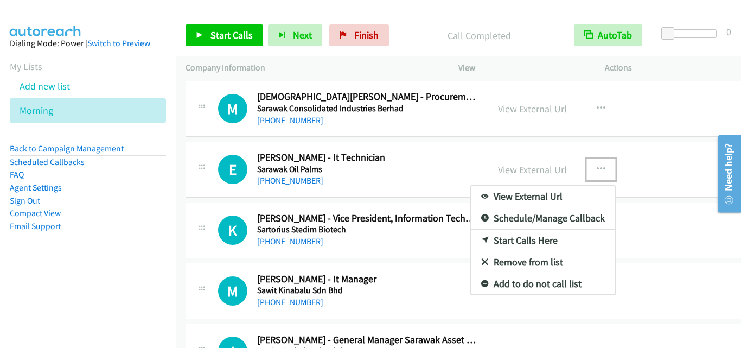
click at [539, 241] on link "Start Calls Here" at bounding box center [543, 240] width 144 height 22
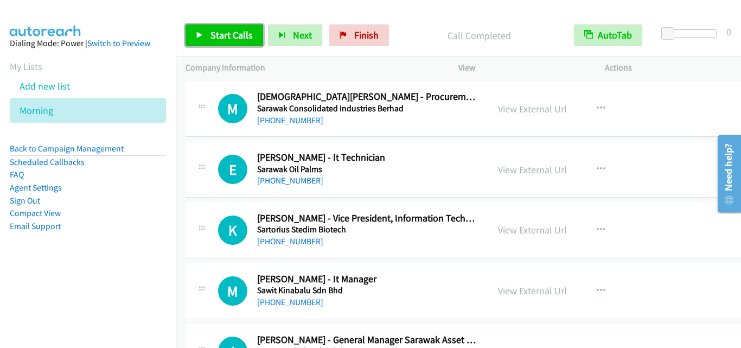
click at [211, 34] on span "Start Calls" at bounding box center [231, 35] width 42 height 12
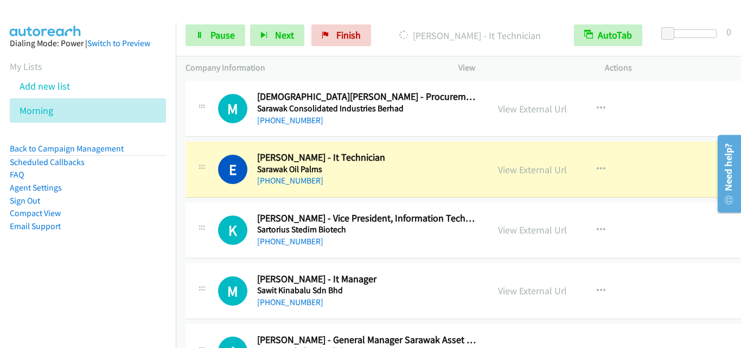
click at [205, 207] on div "K Callback Scheduled Kwang Tee - Vice President, Information Technology Sartori…" at bounding box center [468, 230] width 566 height 56
click at [226, 39] on span "Pause" at bounding box center [222, 35] width 24 height 12
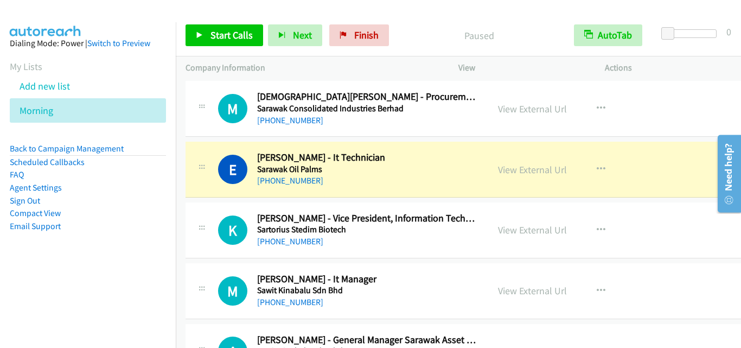
drag, startPoint x: 201, startPoint y: 210, endPoint x: 490, endPoint y: 0, distance: 357.9
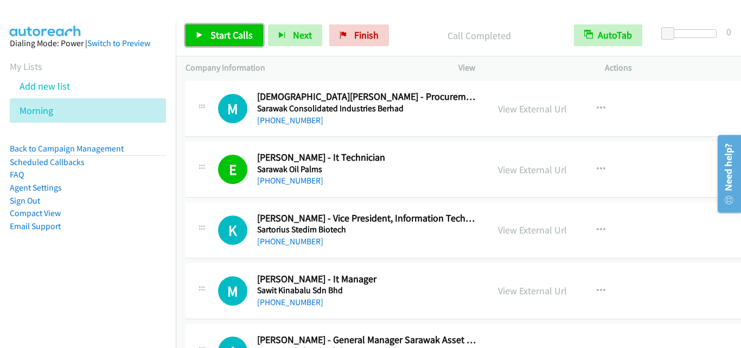
click at [220, 38] on span "Start Calls" at bounding box center [231, 35] width 42 height 12
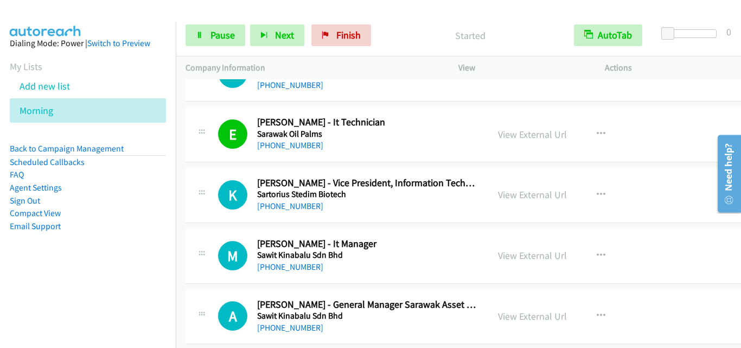
scroll to position [6940, 0]
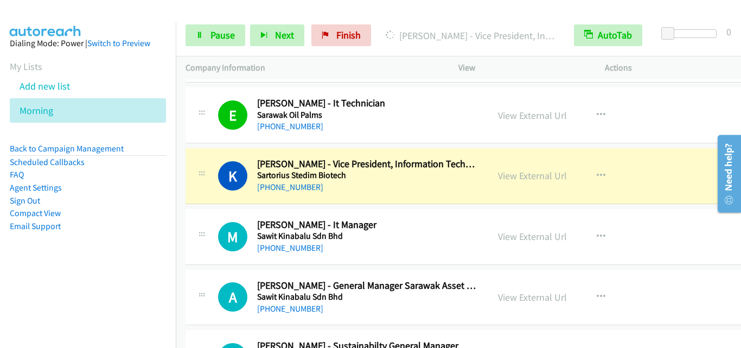
click at [218, 204] on td "K Callback Scheduled Kwang Tee - Vice President, Information Technology Sartori…" at bounding box center [469, 175] width 586 height 61
click at [201, 40] on link "Pause" at bounding box center [215, 35] width 60 height 22
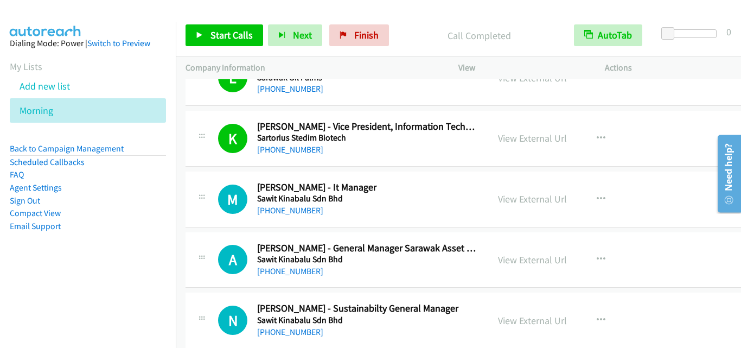
scroll to position [6994, 0]
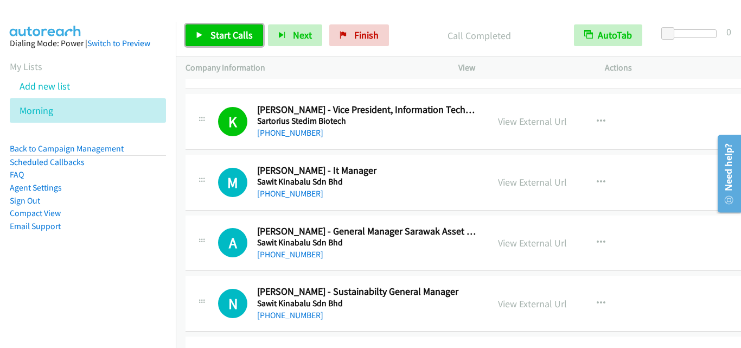
click at [227, 38] on span "Start Calls" at bounding box center [231, 35] width 42 height 12
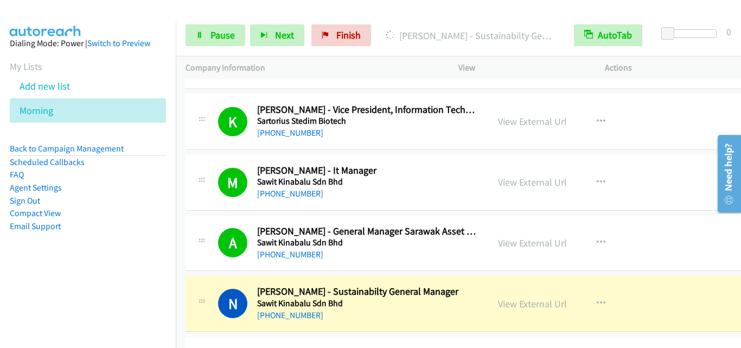
click at [197, 267] on div "A Callback Scheduled Aziz Abdullah - General Manager Sarawak Asset Finance Sawi…" at bounding box center [468, 243] width 566 height 56
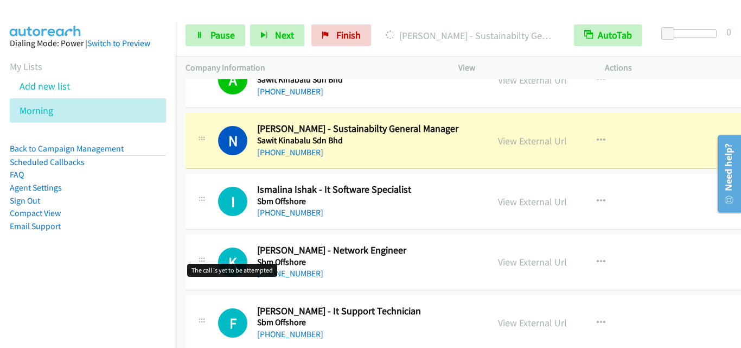
scroll to position [7211, 0]
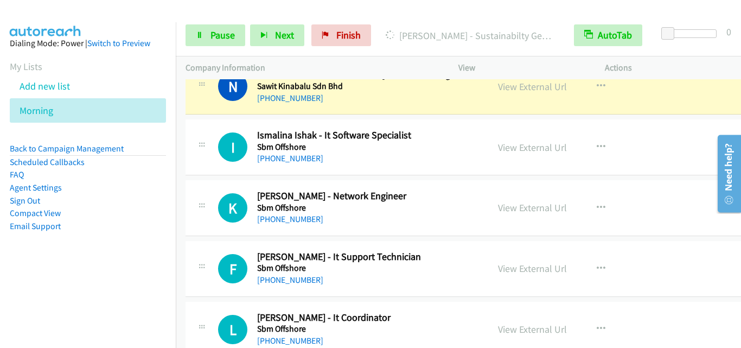
click at [226, 169] on div "I Callback Scheduled Ismalina Ishak - It Software Specialist Sbm Offshore Asia/…" at bounding box center [468, 147] width 566 height 56
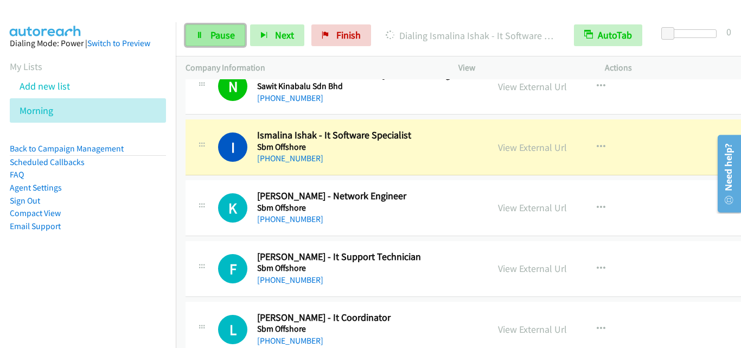
click at [235, 39] on link "Pause" at bounding box center [215, 35] width 60 height 22
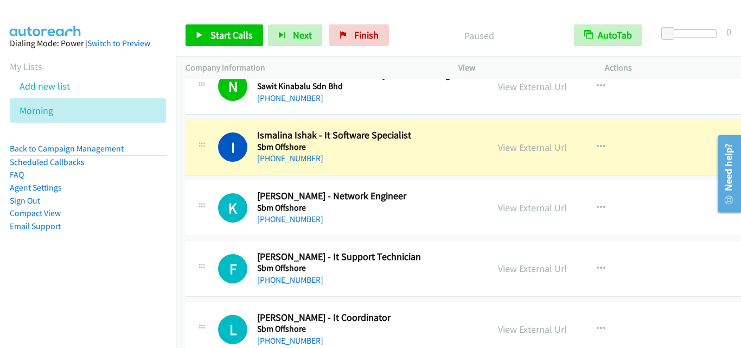
drag, startPoint x: 228, startPoint y: 185, endPoint x: 389, endPoint y: 5, distance: 241.1
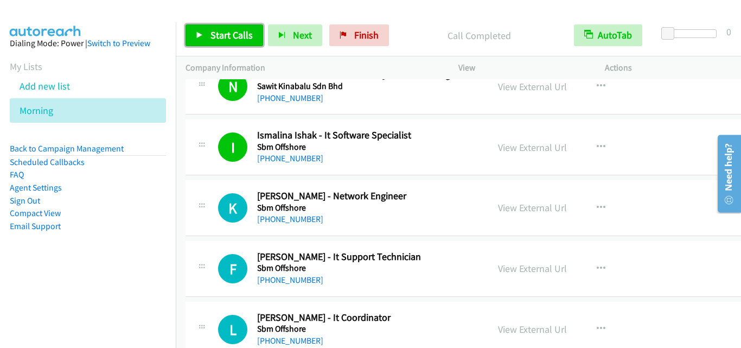
click at [210, 36] on span "Start Calls" at bounding box center [231, 35] width 42 height 12
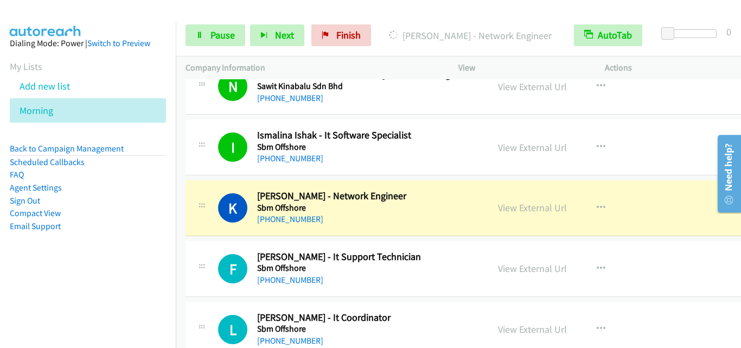
click at [187, 241] on div "F Callback Scheduled Fadzhli Azmandin - It Support Technician Sbm Offshore Asia…" at bounding box center [468, 269] width 566 height 56
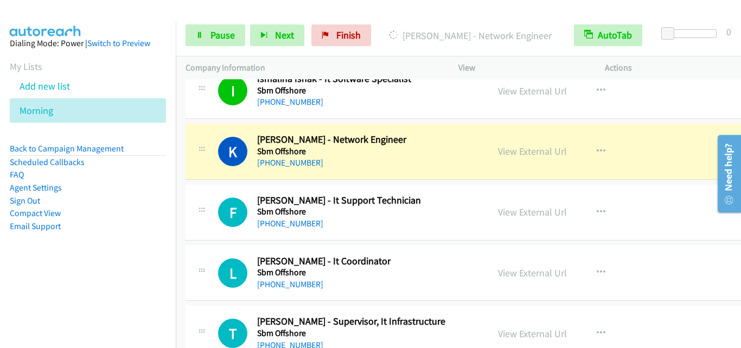
scroll to position [7319, 0]
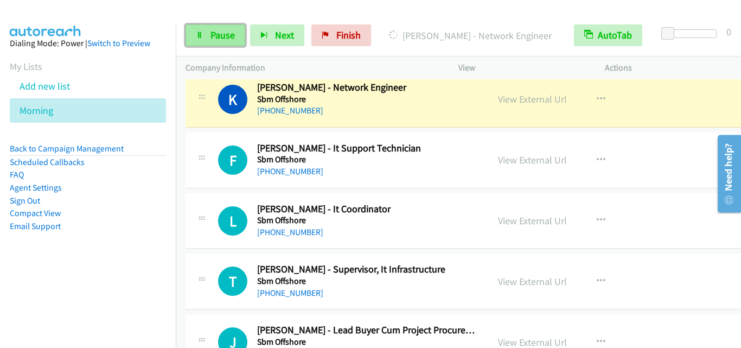
click at [228, 34] on span "Pause" at bounding box center [222, 35] width 24 height 12
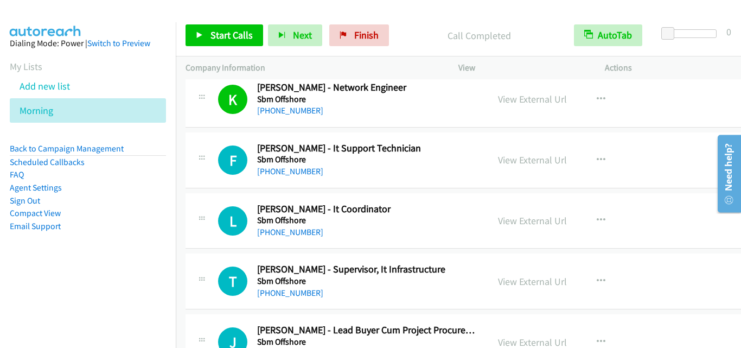
click at [217, 156] on div "F Callback Scheduled Fadzhli Azmandin - It Support Technician Sbm Offshore Asia…" at bounding box center [336, 160] width 283 height 36
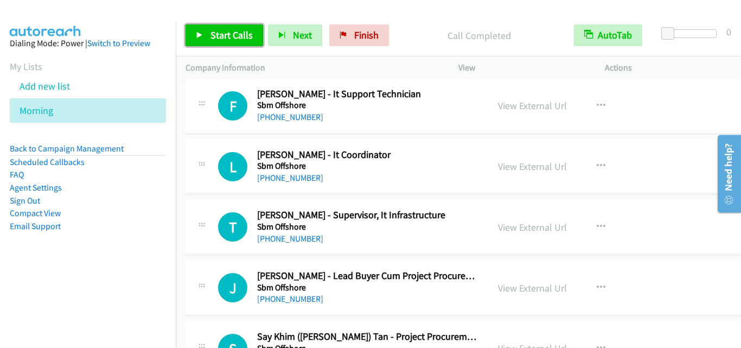
click at [229, 36] on span "Start Calls" at bounding box center [231, 35] width 42 height 12
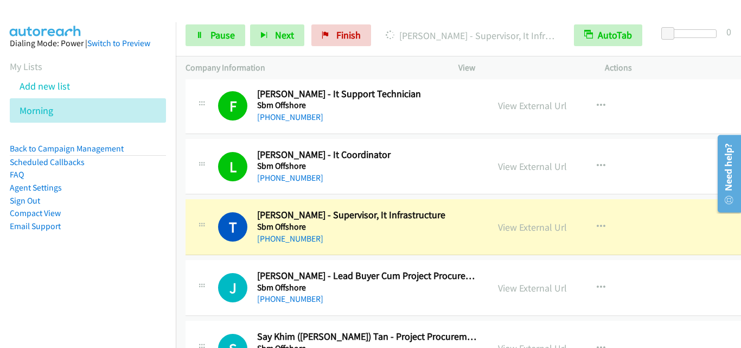
scroll to position [7482, 0]
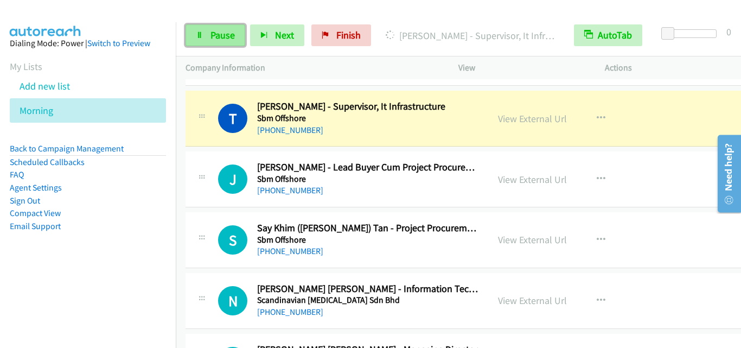
click at [220, 36] on span "Pause" at bounding box center [222, 35] width 24 height 12
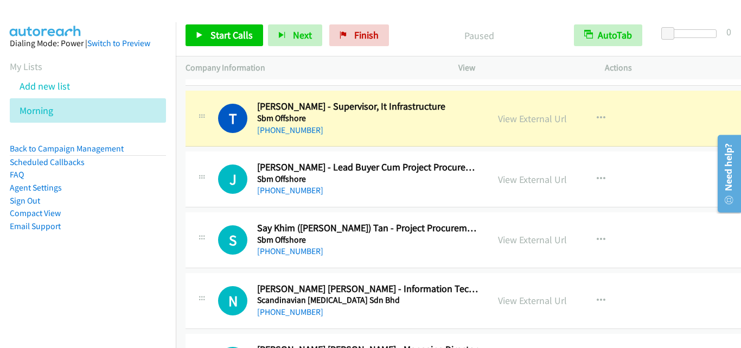
click at [205, 280] on div "N Callback Scheduled Nicholas Ng Khang Wei - Information Technology Engineer Sc…" at bounding box center [468, 301] width 566 height 56
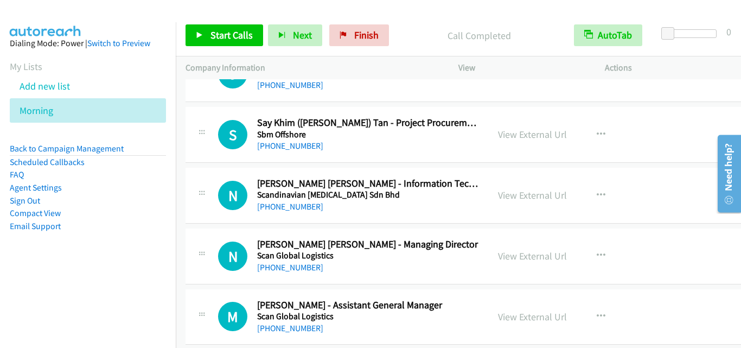
scroll to position [7645, 0]
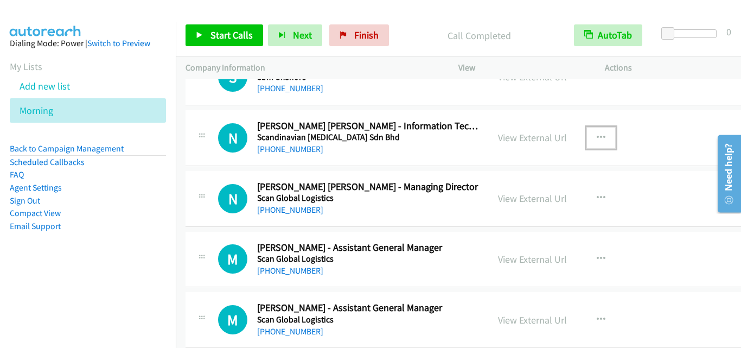
click at [596, 140] on icon "button" at bounding box center [600, 137] width 9 height 9
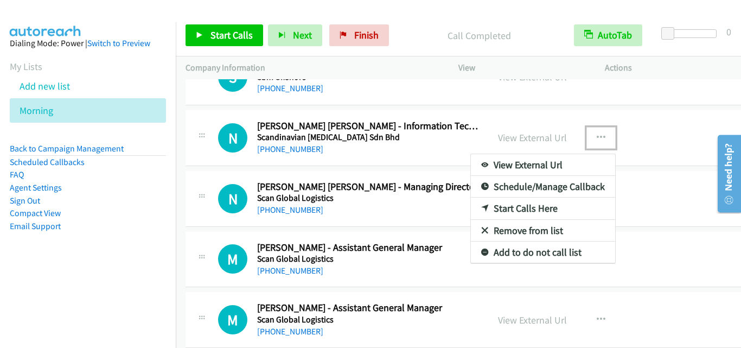
click at [521, 210] on link "Start Calls Here" at bounding box center [543, 208] width 144 height 22
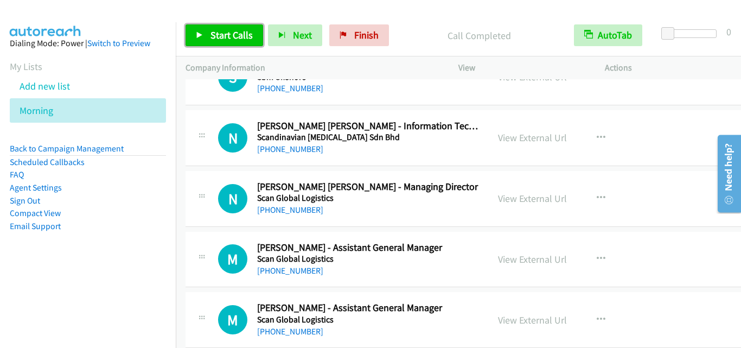
click at [213, 35] on span "Start Calls" at bounding box center [231, 35] width 42 height 12
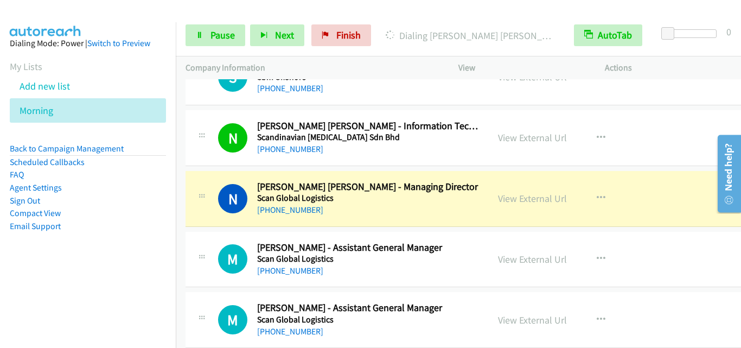
click at [206, 230] on td "M Callback Scheduled Mohamad Ishak - Assistant General Manager Scan Global Logi…" at bounding box center [469, 259] width 586 height 61
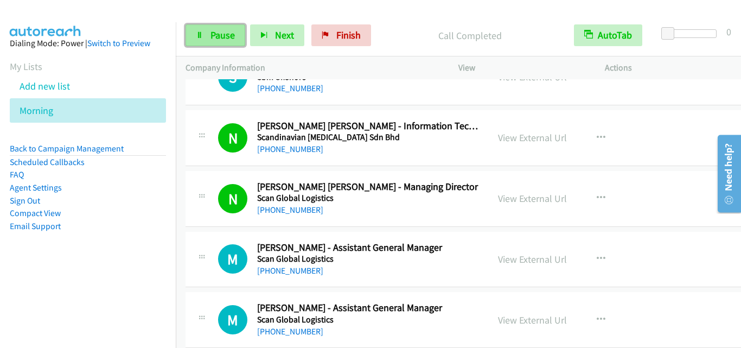
click at [227, 39] on span "Pause" at bounding box center [222, 35] width 24 height 12
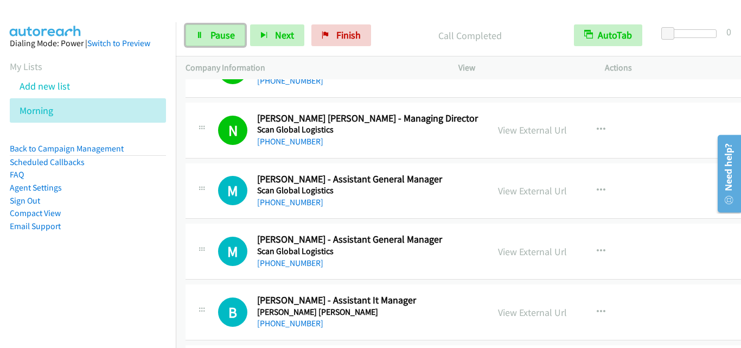
scroll to position [7807, 0]
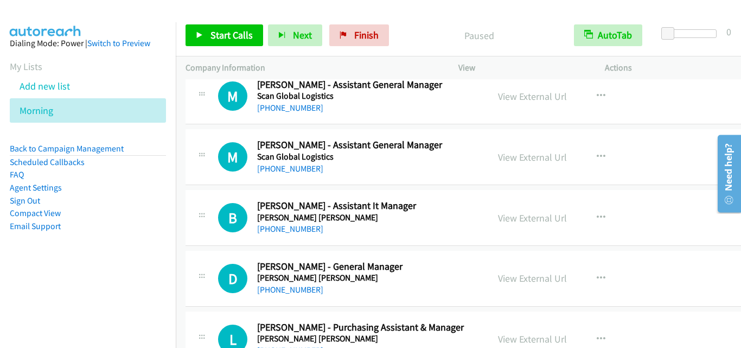
drag, startPoint x: 205, startPoint y: 236, endPoint x: 388, endPoint y: 207, distance: 184.4
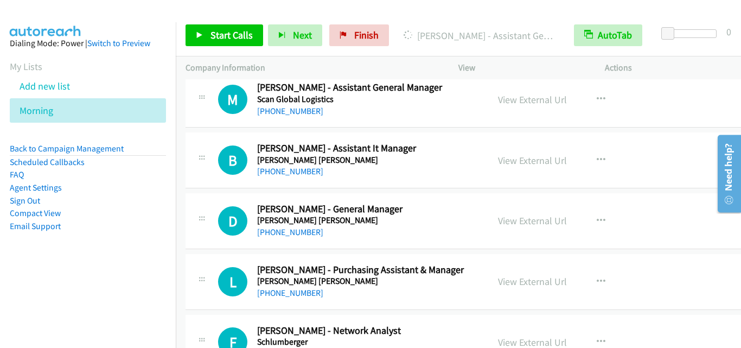
scroll to position [7862, 0]
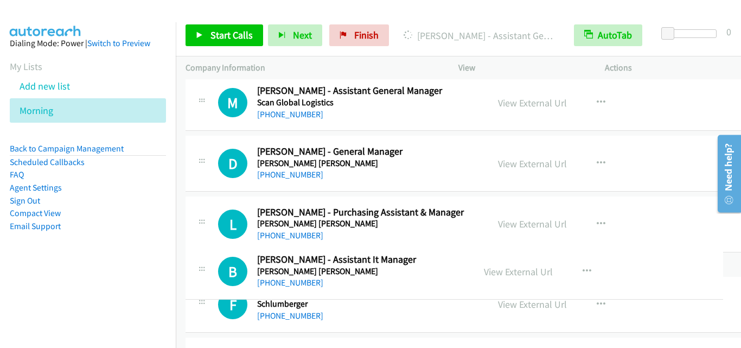
drag, startPoint x: 401, startPoint y: 165, endPoint x: 406, endPoint y: 273, distance: 108.0
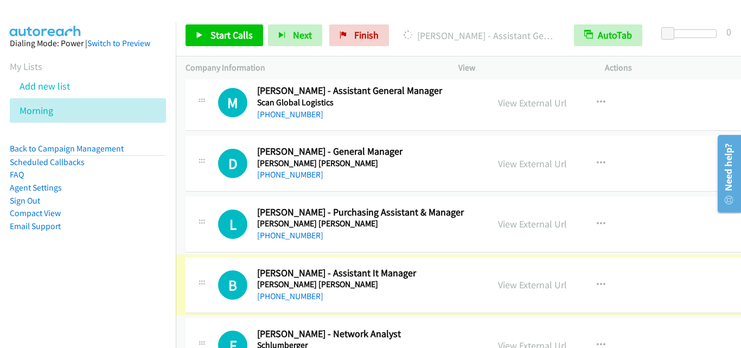
scroll to position [7970, 0]
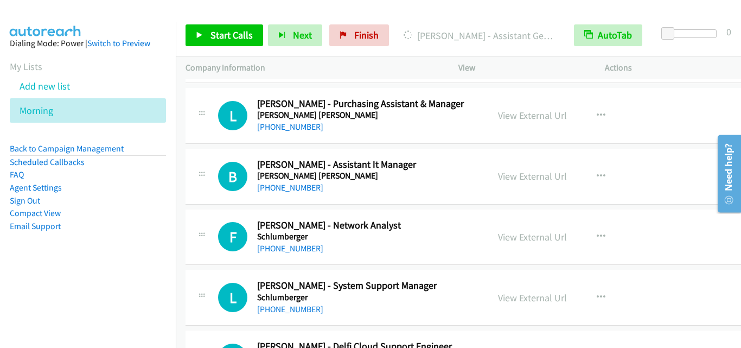
drag, startPoint x: 214, startPoint y: 263, endPoint x: 224, endPoint y: 245, distance: 21.9
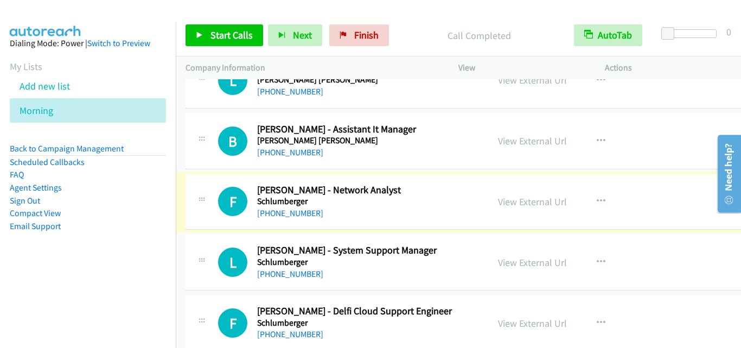
scroll to position [8024, 0]
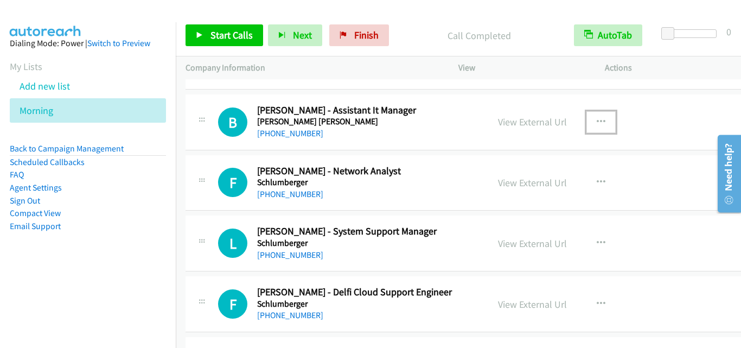
click at [596, 120] on icon "button" at bounding box center [600, 122] width 9 height 9
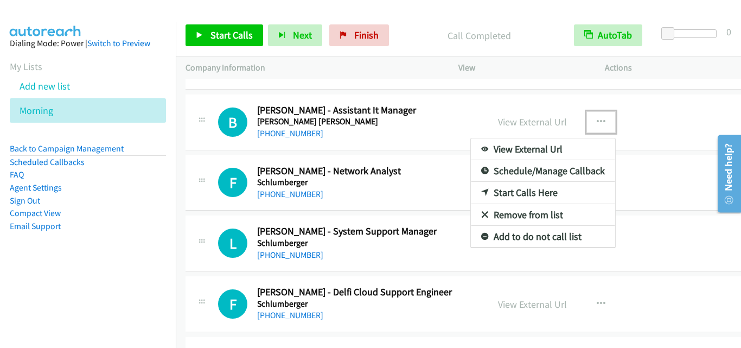
click at [551, 196] on link "Start Calls Here" at bounding box center [543, 193] width 144 height 22
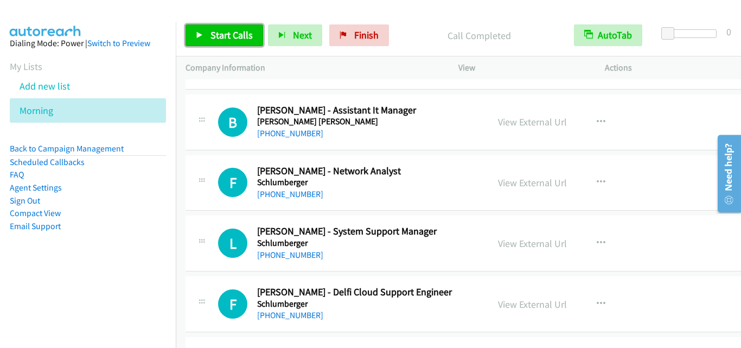
click at [241, 32] on span "Start Calls" at bounding box center [231, 35] width 42 height 12
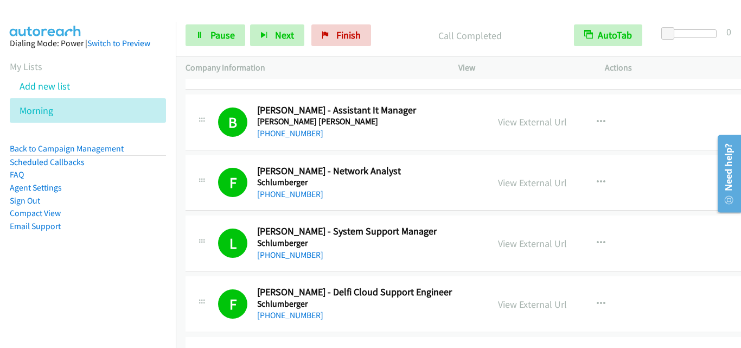
scroll to position [8187, 0]
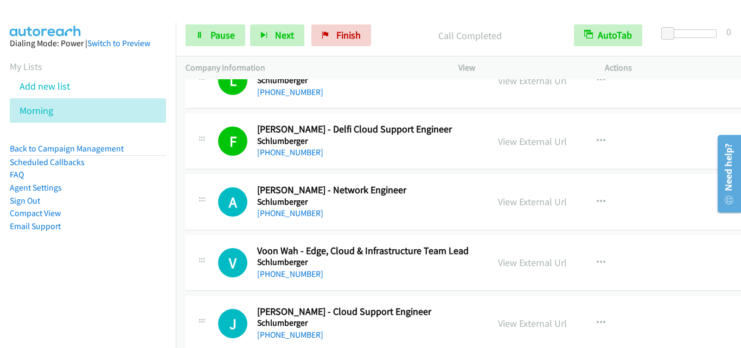
click at [221, 234] on td "V Callback Scheduled Voon Wah - Edge, Cloud & Infrastructure Team Lead Schlumbe…" at bounding box center [469, 262] width 586 height 61
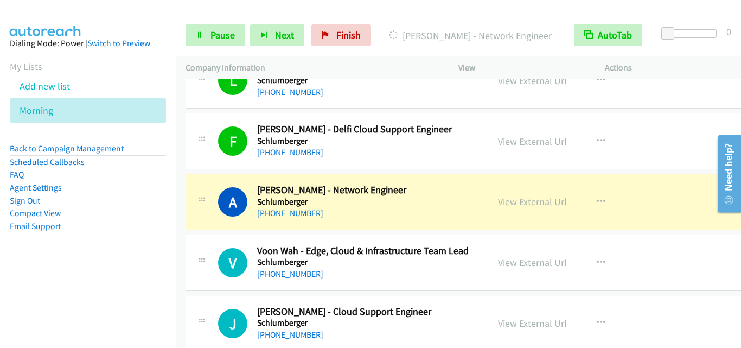
click at [203, 243] on div "V Callback Scheduled Voon Wah - Edge, Cloud & Infrastructure Team Lead Schlumbe…" at bounding box center [468, 263] width 566 height 56
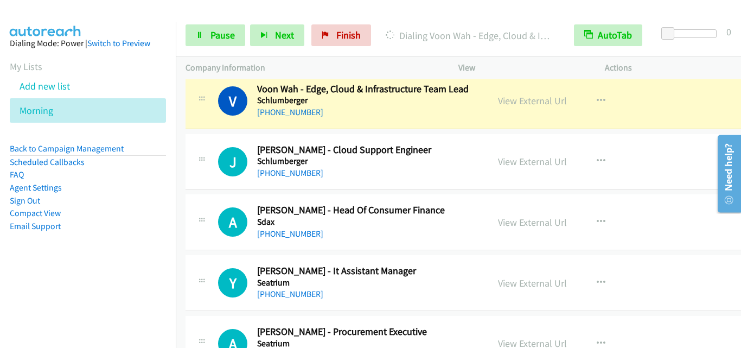
scroll to position [8350, 0]
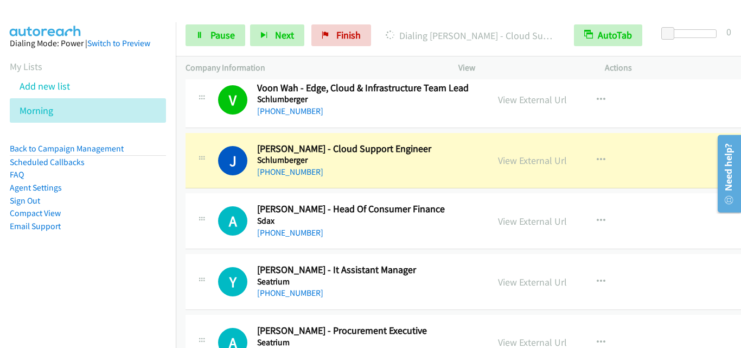
click at [198, 201] on div "A Callback Scheduled Arnold Lim - Head Of Consumer Finance Sdax Asia/Kuching +6…" at bounding box center [468, 221] width 566 height 56
click at [193, 43] on link "Pause" at bounding box center [215, 35] width 60 height 22
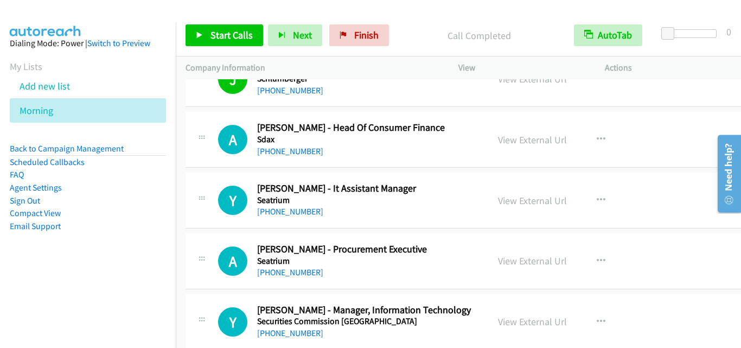
scroll to position [8458, 0]
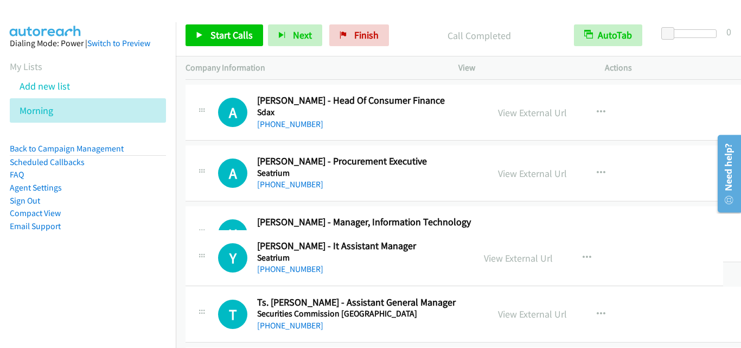
drag, startPoint x: 430, startPoint y: 170, endPoint x: 438, endPoint y: 254, distance: 84.9
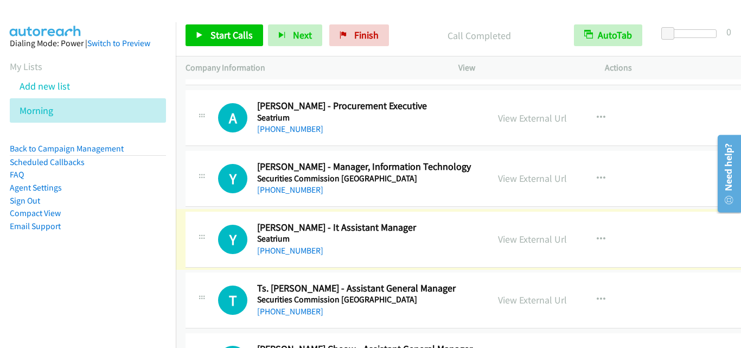
scroll to position [8566, 0]
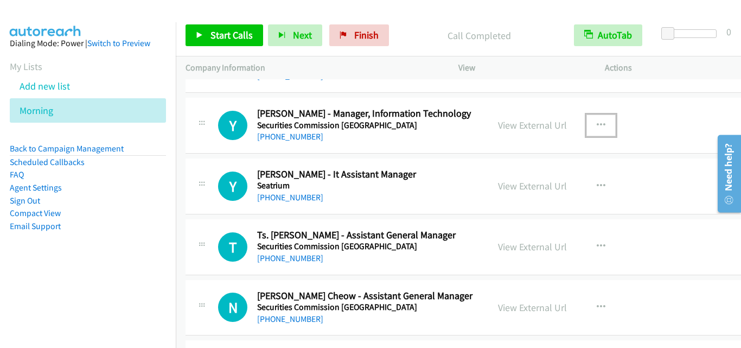
click at [596, 125] on icon "button" at bounding box center [600, 125] width 9 height 9
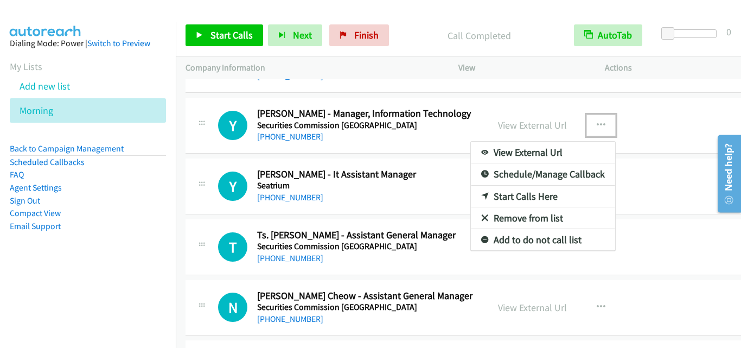
click at [521, 194] on link "Start Calls Here" at bounding box center [543, 196] width 144 height 22
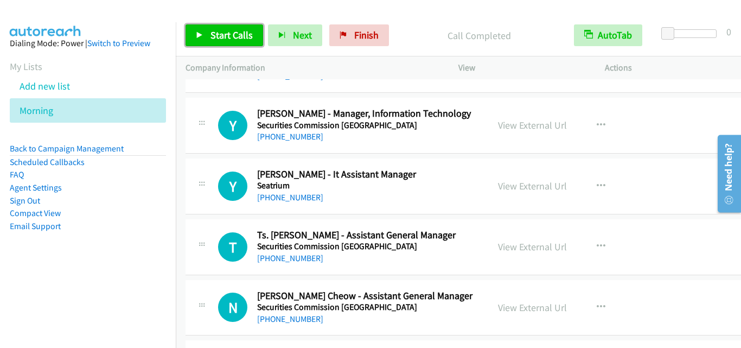
click at [245, 35] on span "Start Calls" at bounding box center [231, 35] width 42 height 12
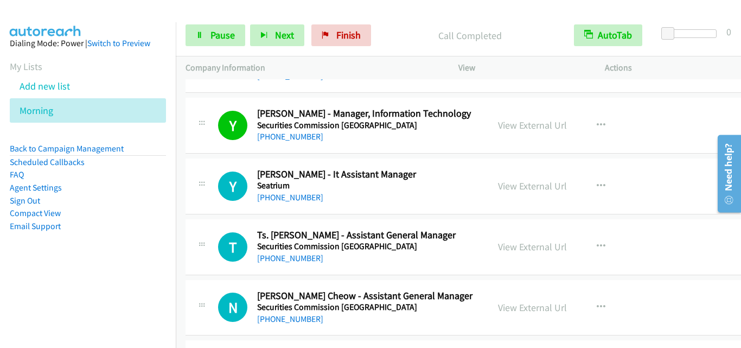
click at [247, 214] on td "Y Callback Scheduled Yongfatt Tan - It Assistant Manager Seatrium Asia/Kuching …" at bounding box center [469, 186] width 586 height 61
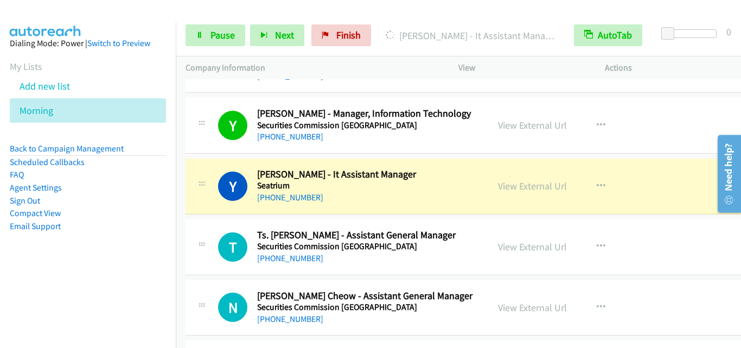
scroll to position [8621, 0]
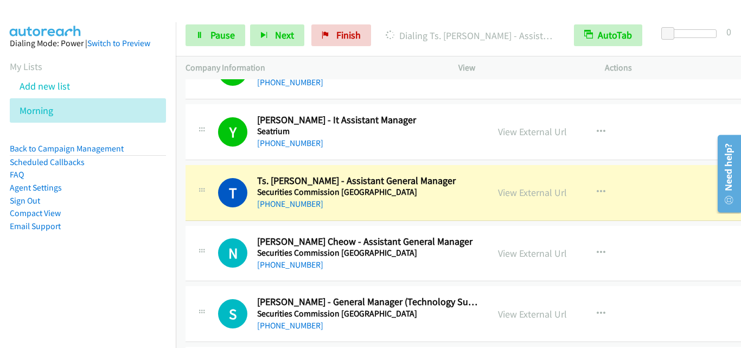
click at [201, 223] on td "N Callback Scheduled Natasha Hilman Cheow - Assistant General Manager Securitie…" at bounding box center [469, 253] width 586 height 61
click at [191, 36] on link "Pause" at bounding box center [215, 35] width 60 height 22
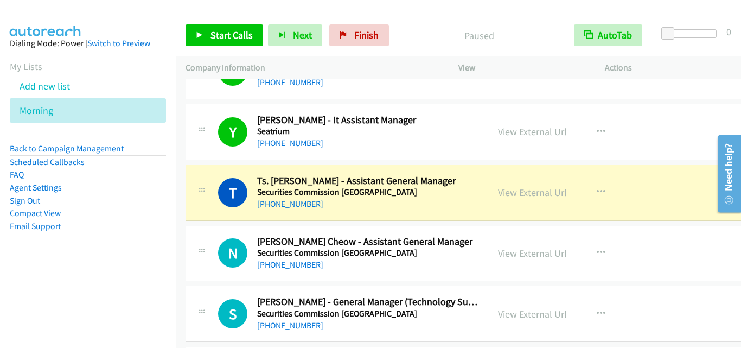
scroll to position [8783, 0]
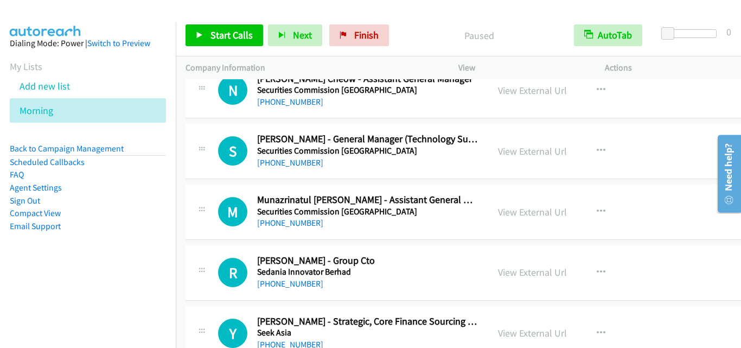
drag, startPoint x: 200, startPoint y: 241, endPoint x: 285, endPoint y: 235, distance: 85.4
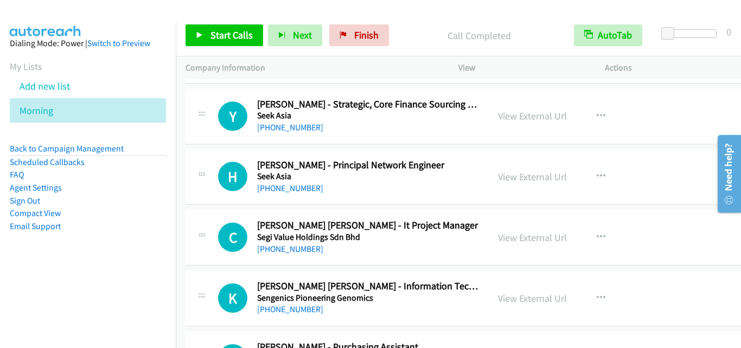
scroll to position [9054, 0]
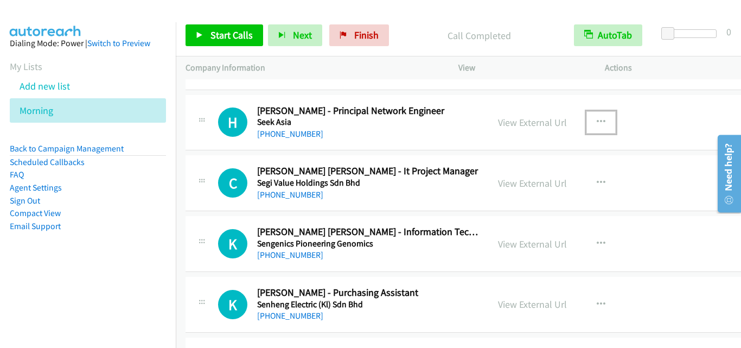
click at [596, 118] on icon "button" at bounding box center [600, 122] width 9 height 9
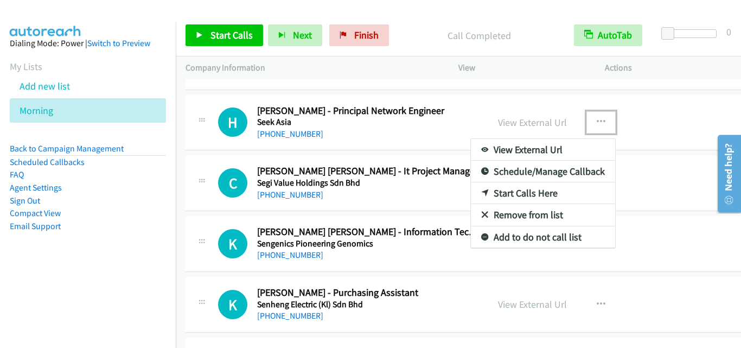
click at [542, 192] on link "Start Calls Here" at bounding box center [543, 193] width 144 height 22
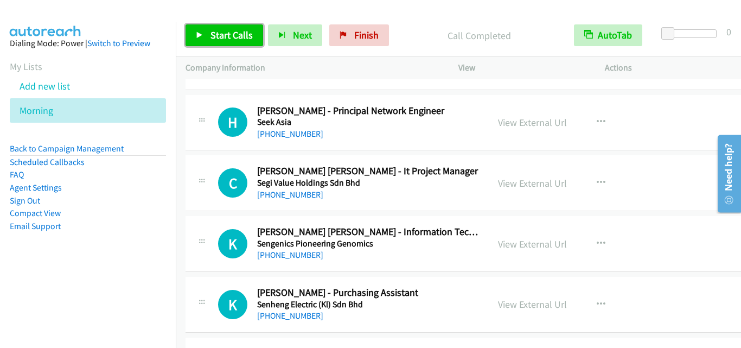
click at [195, 31] on link "Start Calls" at bounding box center [224, 35] width 78 height 22
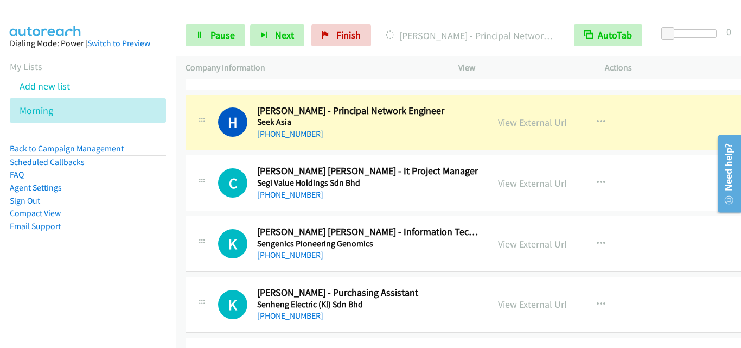
click at [232, 81] on div "Y Callback Scheduled Yeong Wen - Strategic, Core Finance Sourcing Specialist Se…" at bounding box center [468, 62] width 566 height 56
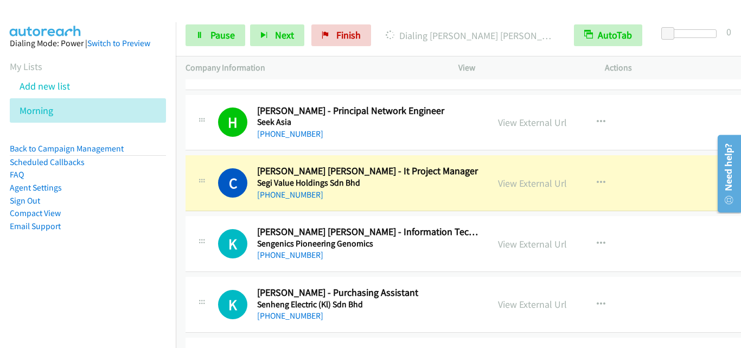
click at [200, 192] on div at bounding box center [201, 179] width 13 height 29
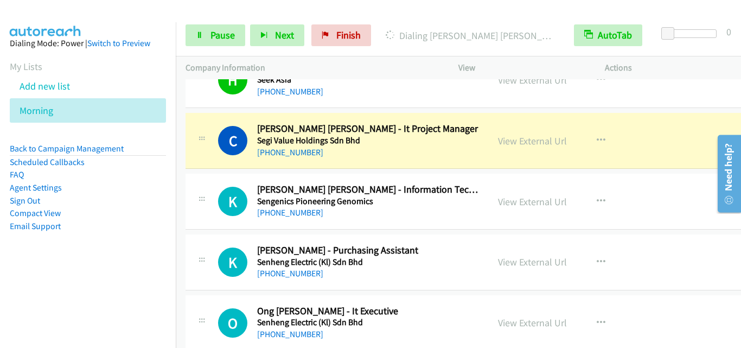
scroll to position [9109, 0]
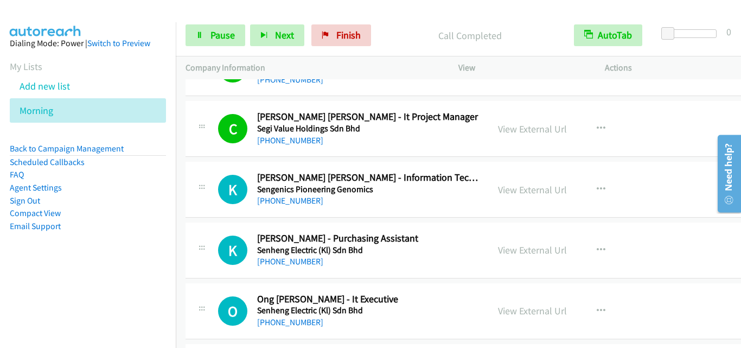
click at [224, 209] on div "K Callback Scheduled Kamil Hazimin Azizs - Information Technology Executive Sen…" at bounding box center [468, 190] width 566 height 56
click at [198, 243] on div at bounding box center [201, 246] width 13 height 29
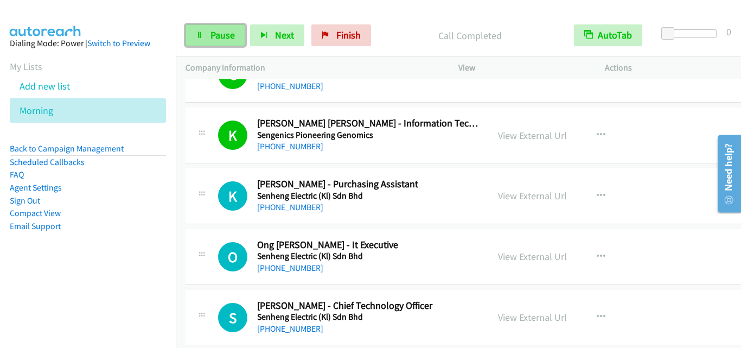
click at [228, 37] on span "Pause" at bounding box center [222, 35] width 24 height 12
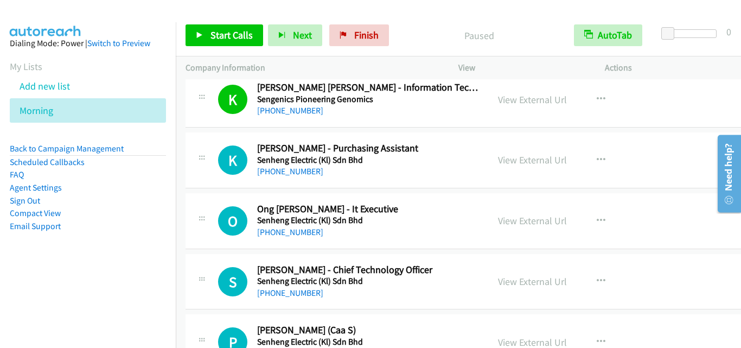
scroll to position [9217, 0]
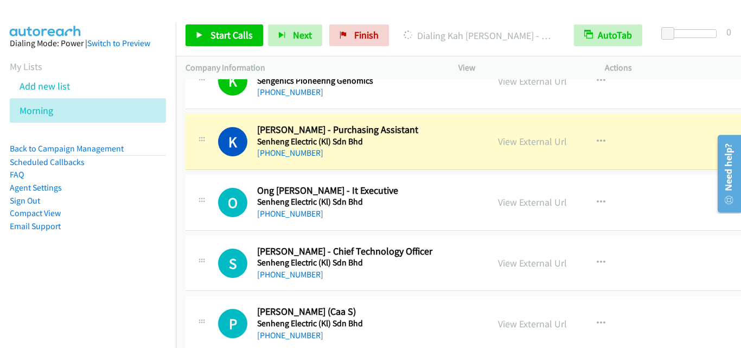
click at [190, 216] on div "O Callback Scheduled Ong Jee Yang - It Executive Senheng Electric (Kl) Sdn Bhd …" at bounding box center [336, 202] width 303 height 36
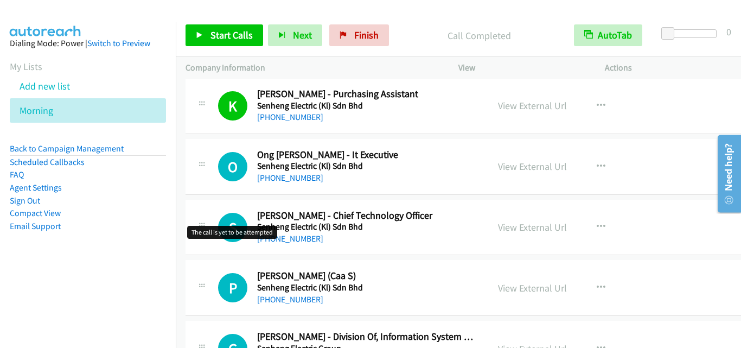
scroll to position [9271, 0]
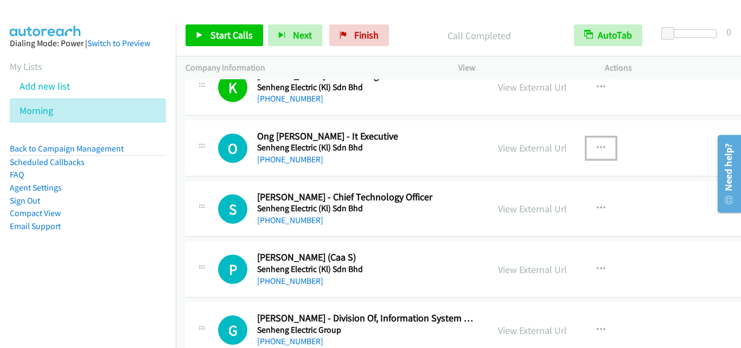
click at [596, 144] on icon "button" at bounding box center [600, 148] width 9 height 9
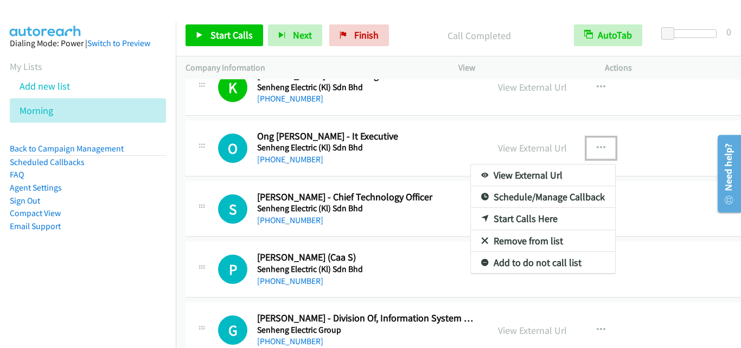
click at [522, 218] on link "Start Calls Here" at bounding box center [543, 219] width 144 height 22
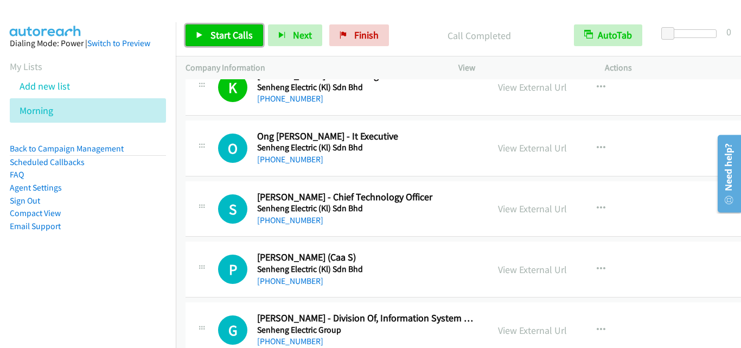
click at [234, 43] on link "Start Calls" at bounding box center [224, 35] width 78 height 22
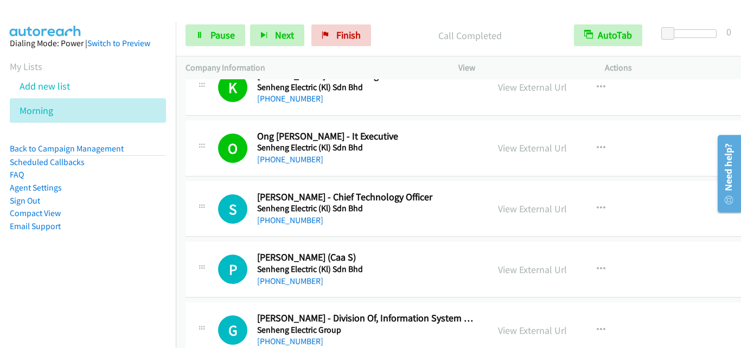
click at [198, 221] on div "S Callback Scheduled Sk Joo - Chief Technology Officer Senheng Electric (Kl) Sd…" at bounding box center [336, 209] width 283 height 36
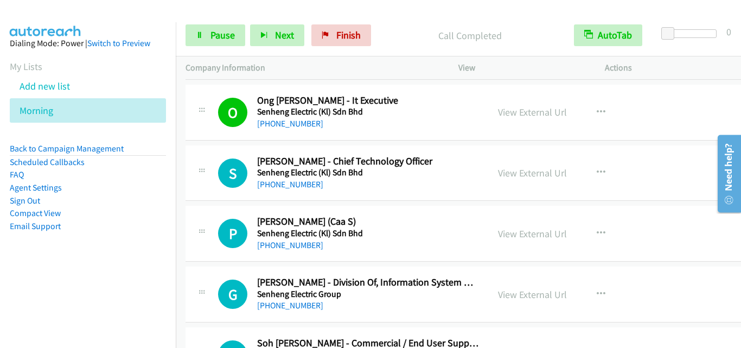
scroll to position [9325, 0]
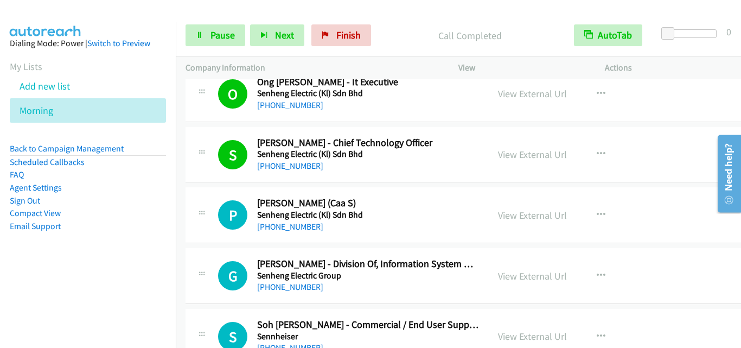
click at [207, 204] on div at bounding box center [201, 211] width 13 height 29
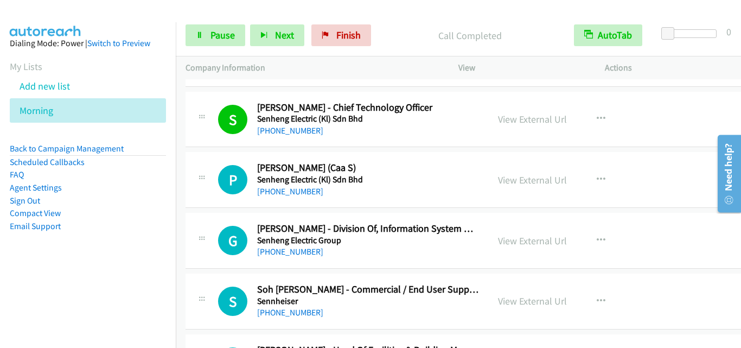
scroll to position [9380, 0]
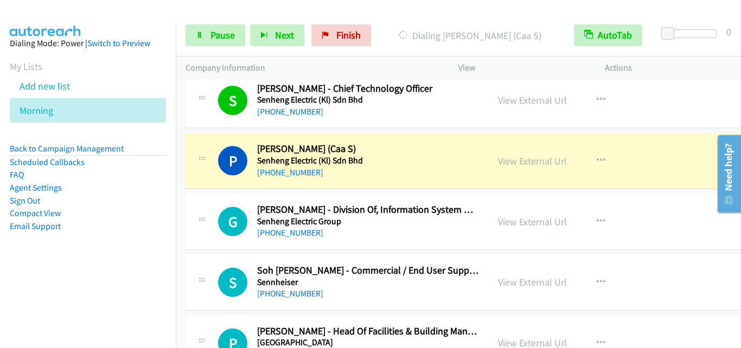
click at [209, 192] on td "G Callback Scheduled Gynard Suah - Division Of, Information System Head Senheng…" at bounding box center [469, 221] width 586 height 61
click at [223, 24] on link "Pause" at bounding box center [215, 35] width 60 height 22
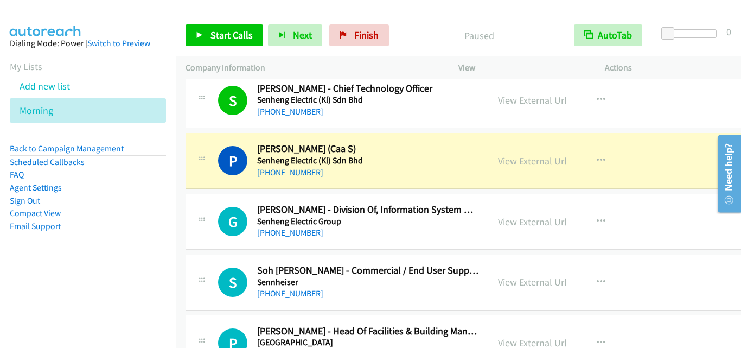
click at [210, 184] on div "P Callback Scheduled Peter Leong - Ciso (Caa S) Senheng Electric (Kl) Sdn Bhd A…" at bounding box center [468, 161] width 566 height 56
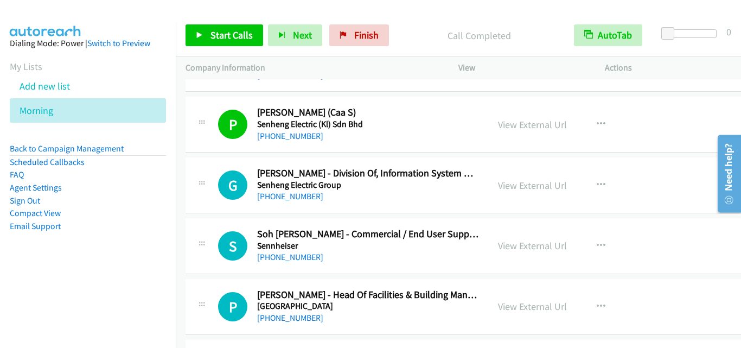
scroll to position [9434, 0]
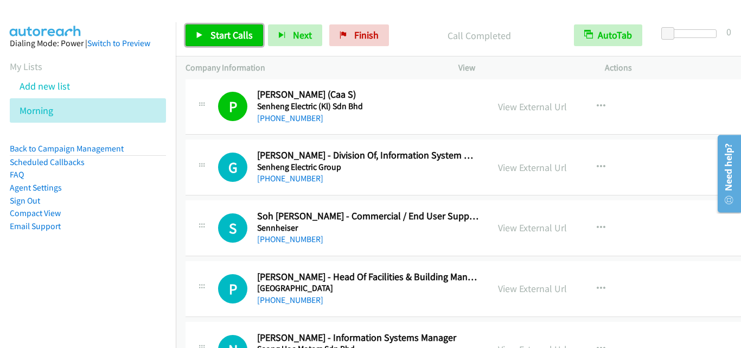
click at [217, 37] on span "Start Calls" at bounding box center [231, 35] width 42 height 12
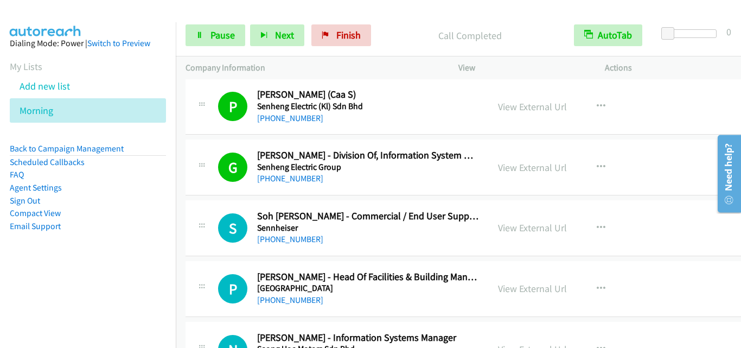
click at [212, 240] on div "S Callback Scheduled Soh Wen Wei - Commercial / End User Support Specialist Sen…" at bounding box center [336, 228] width 283 height 36
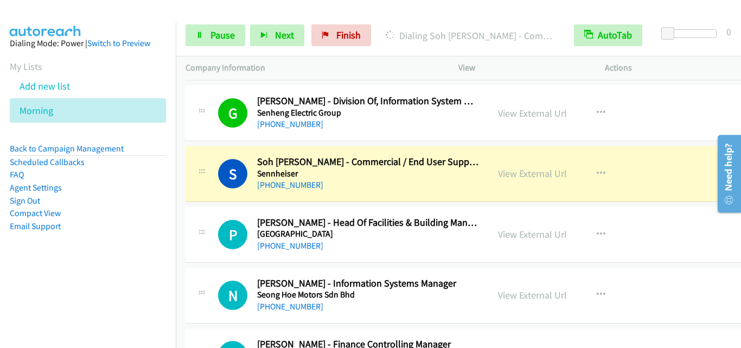
scroll to position [9542, 0]
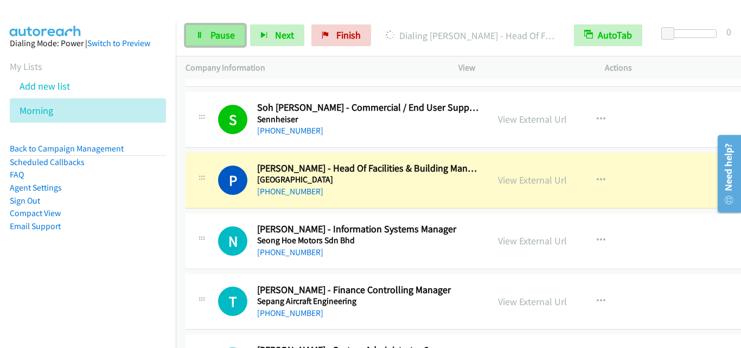
click at [210, 37] on span "Pause" at bounding box center [222, 35] width 24 height 12
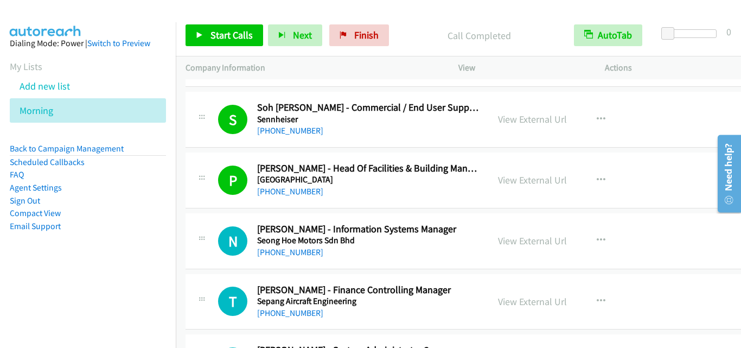
click at [201, 252] on div at bounding box center [201, 237] width 13 height 29
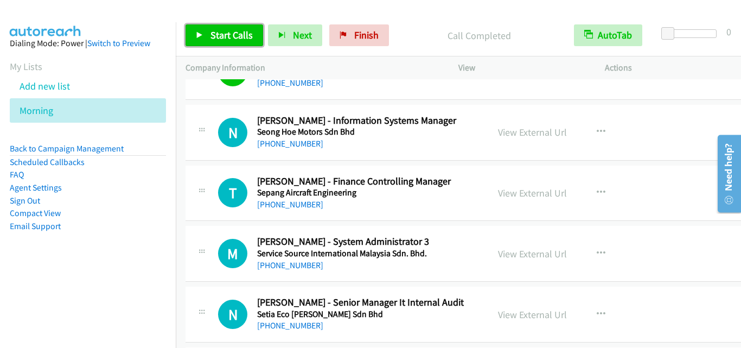
click at [226, 34] on span "Start Calls" at bounding box center [231, 35] width 42 height 12
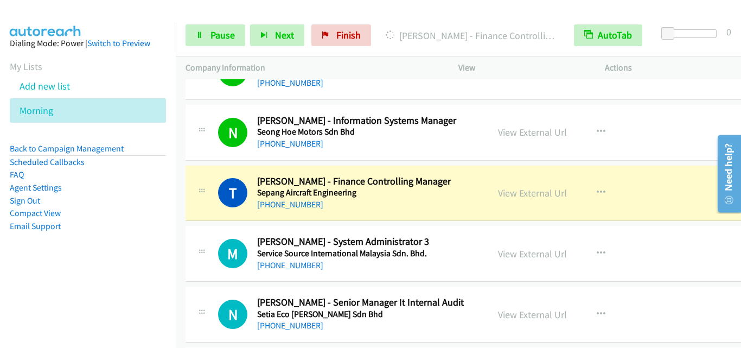
click at [211, 216] on div "T Callback Scheduled Thangam Arumugam - Finance Controlling Manager Sepang Airc…" at bounding box center [468, 193] width 566 height 56
click at [213, 40] on span "Pause" at bounding box center [222, 35] width 24 height 12
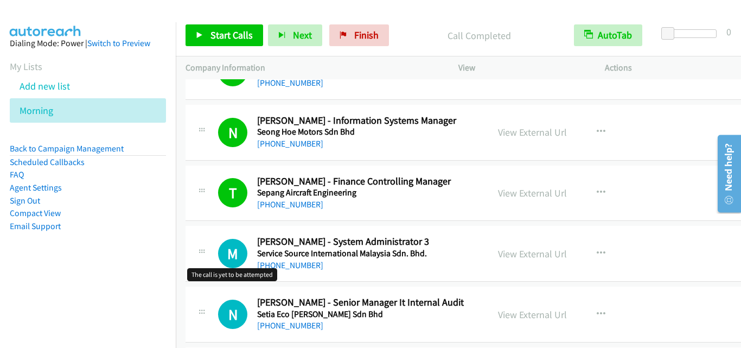
click at [221, 248] on h1 "M" at bounding box center [232, 253] width 29 height 29
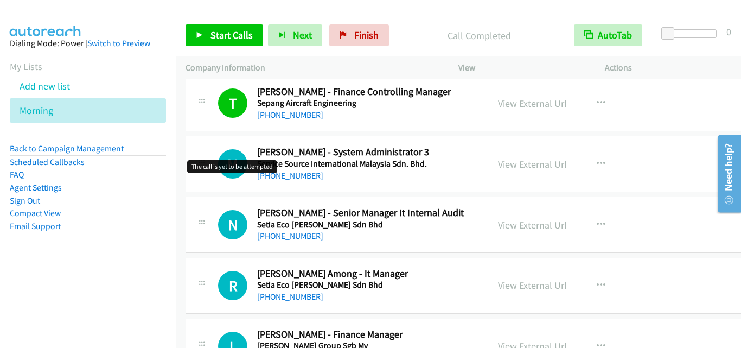
scroll to position [9759, 0]
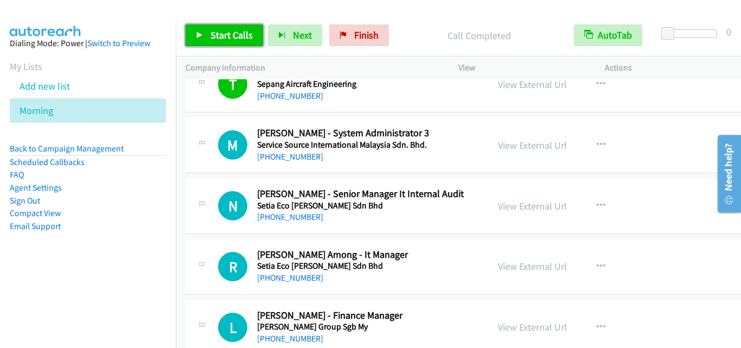
click at [233, 40] on span "Start Calls" at bounding box center [231, 35] width 42 height 12
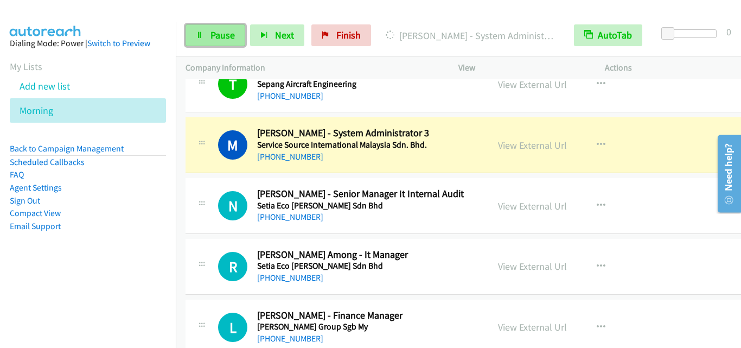
click at [217, 44] on link "Pause" at bounding box center [215, 35] width 60 height 22
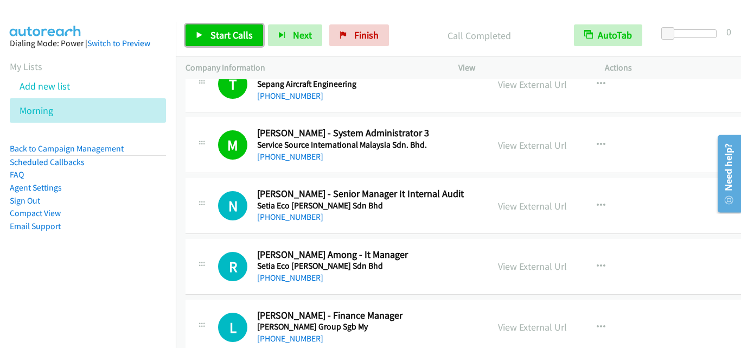
click at [204, 33] on link "Start Calls" at bounding box center [224, 35] width 78 height 22
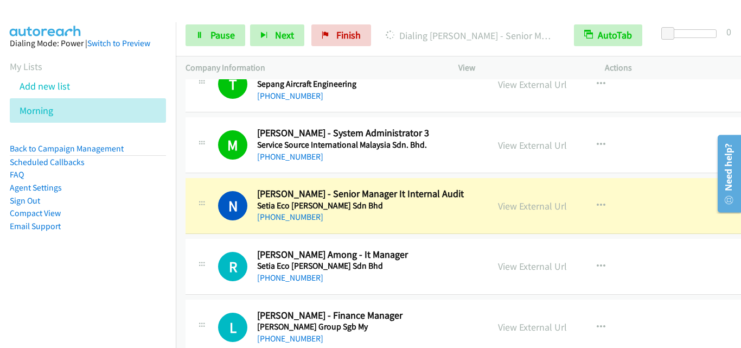
click at [192, 201] on div "N Callback Scheduled Nicholas Ong - Senior Manager It Internal Audit Setia Eco …" at bounding box center [336, 206] width 303 height 36
click at [226, 35] on span "Pause" at bounding box center [222, 35] width 24 height 12
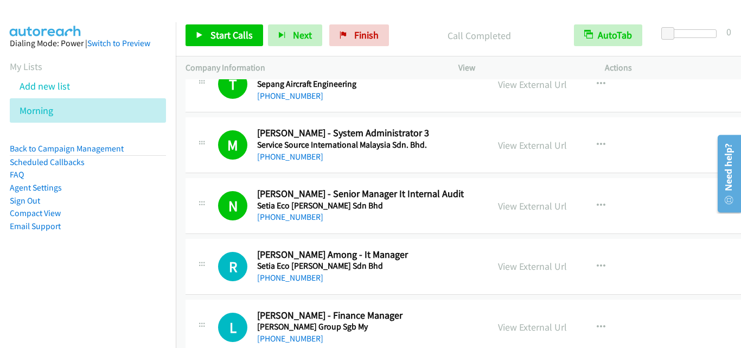
scroll to position [9813, 0]
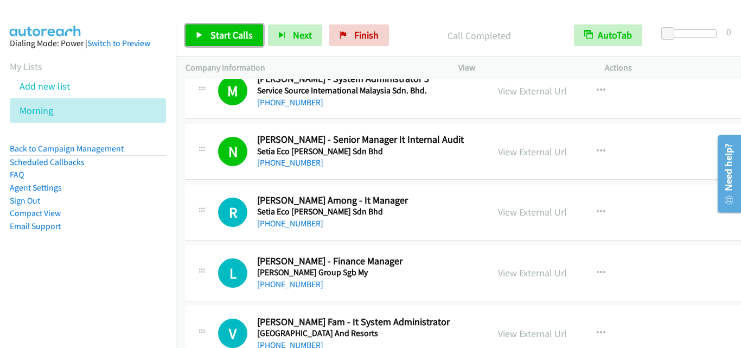
click at [229, 29] on span "Start Calls" at bounding box center [231, 35] width 42 height 12
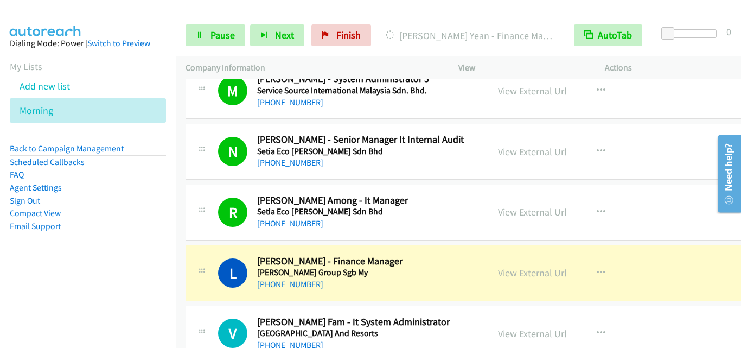
click at [196, 264] on div at bounding box center [201, 269] width 13 height 29
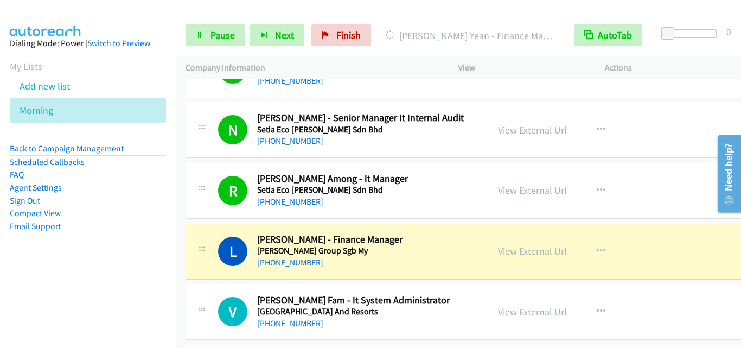
scroll to position [9868, 0]
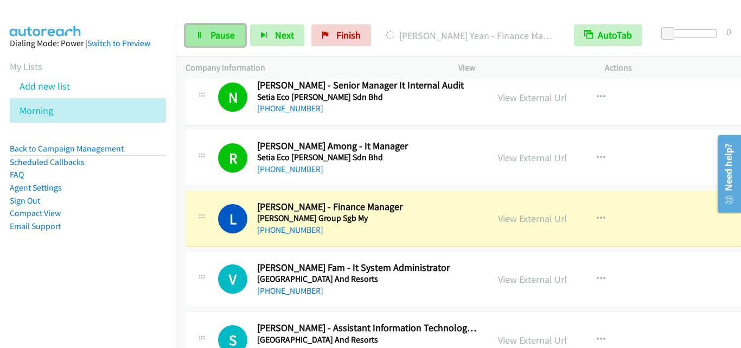
click at [209, 31] on link "Pause" at bounding box center [215, 35] width 60 height 22
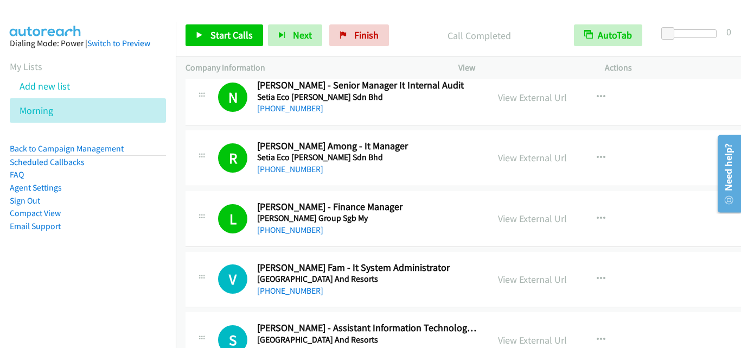
drag, startPoint x: 219, startPoint y: 256, endPoint x: 256, endPoint y: 254, distance: 37.5
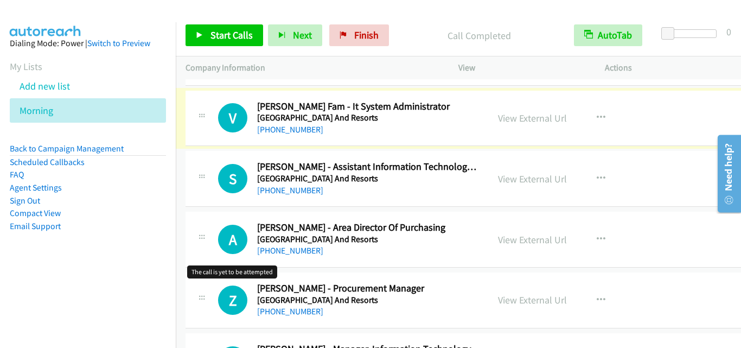
scroll to position [10030, 0]
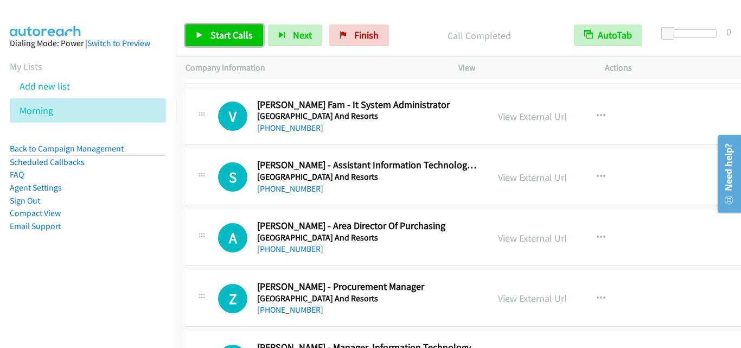
click at [210, 36] on span "Start Calls" at bounding box center [231, 35] width 42 height 12
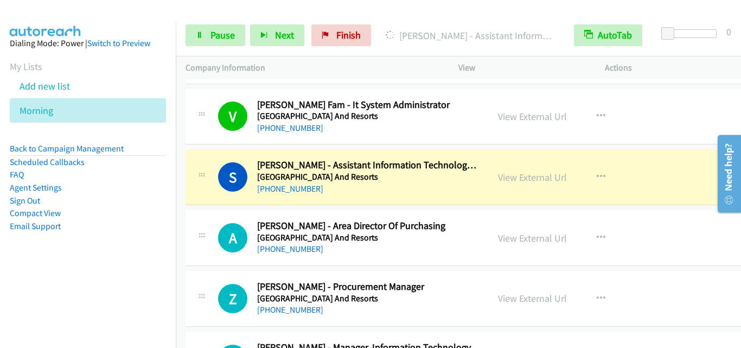
click at [216, 175] on div "S Callback Scheduled Sathyanarayanan Magaeswaran - Assistant Information Techno…" at bounding box center [336, 177] width 283 height 36
click at [219, 38] on span "Pause" at bounding box center [222, 35] width 24 height 12
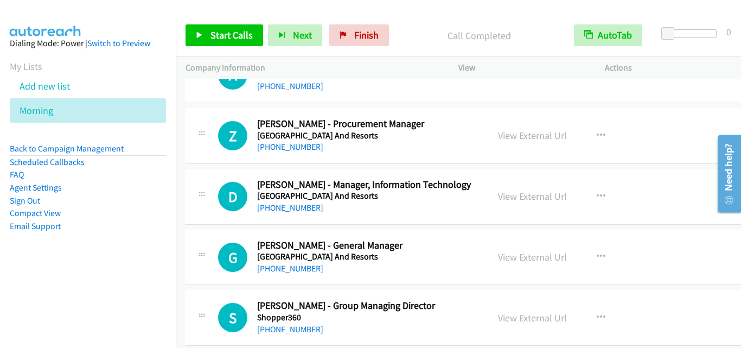
scroll to position [10247, 0]
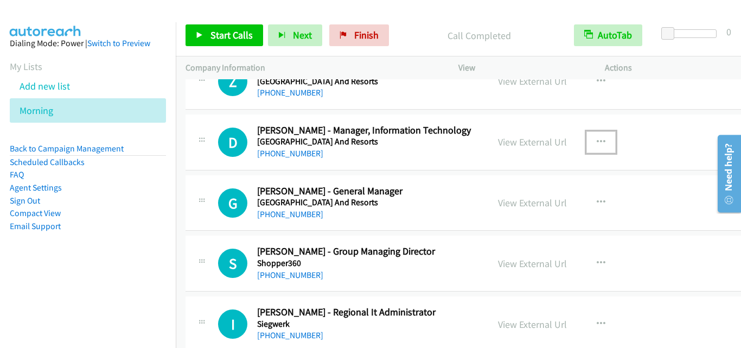
click at [587, 136] on button "button" at bounding box center [600, 142] width 29 height 22
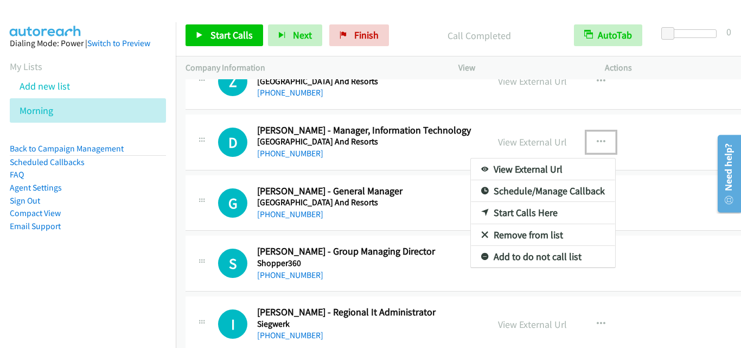
click at [520, 210] on link "Start Calls Here" at bounding box center [543, 213] width 144 height 22
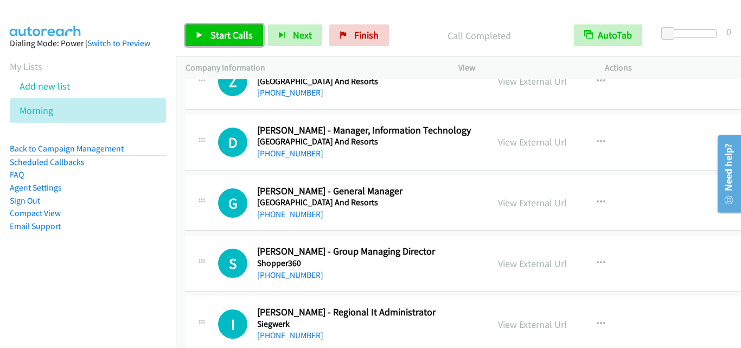
click at [238, 38] on span "Start Calls" at bounding box center [231, 35] width 42 height 12
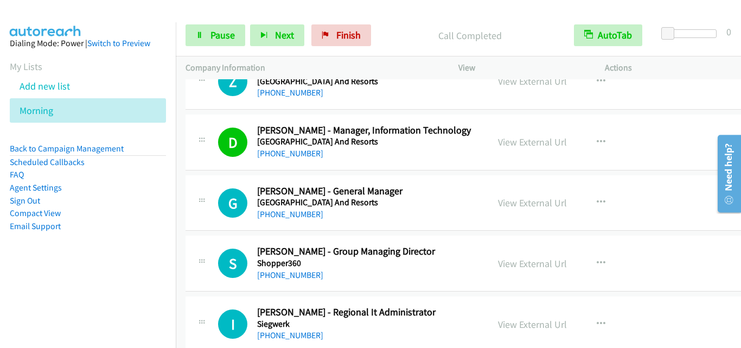
click at [200, 183] on div "G Callback Scheduled Gonzalo Silva - General Manager Shangri La Hotels And Reso…" at bounding box center [468, 203] width 566 height 56
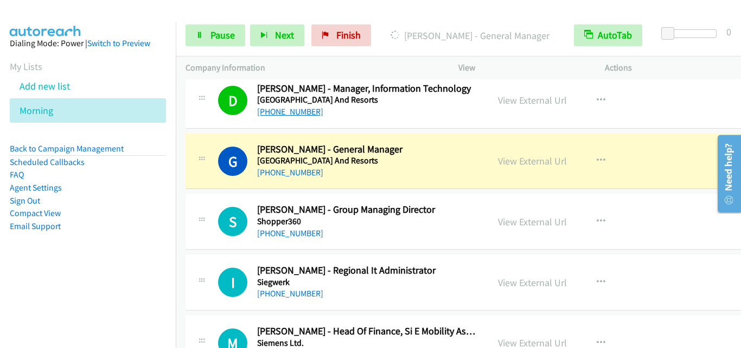
scroll to position [10301, 0]
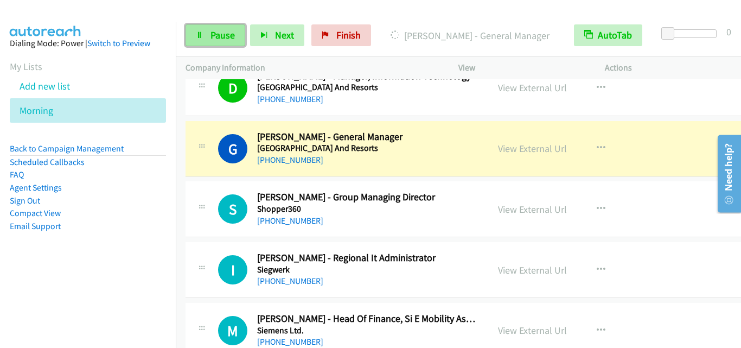
click at [218, 38] on span "Pause" at bounding box center [222, 35] width 24 height 12
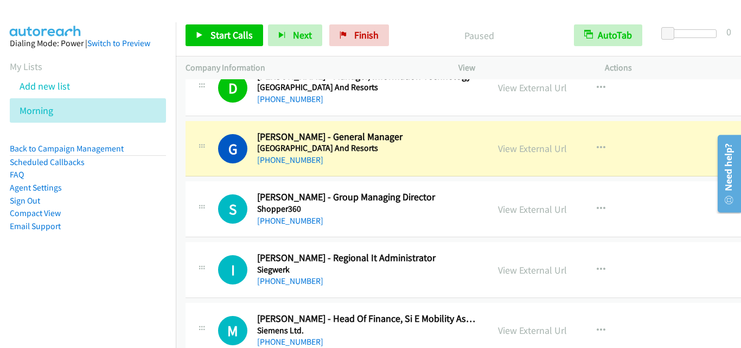
click at [214, 254] on div "I Callback Scheduled Ismail Abu Bakar - Regional It Administrator Siegwerk Asia…" at bounding box center [336, 270] width 283 height 36
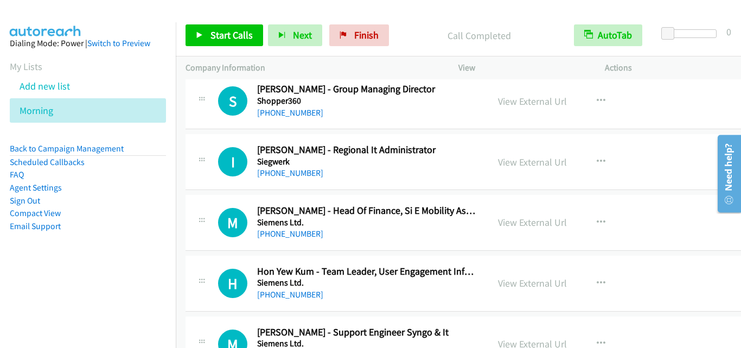
scroll to position [10410, 0]
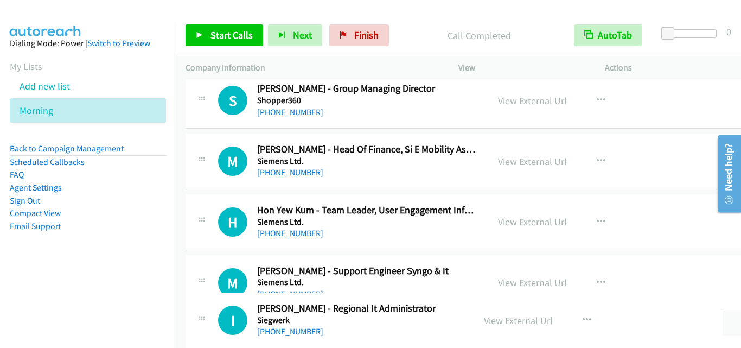
drag, startPoint x: 431, startPoint y: 162, endPoint x: 369, endPoint y: 321, distance: 170.5
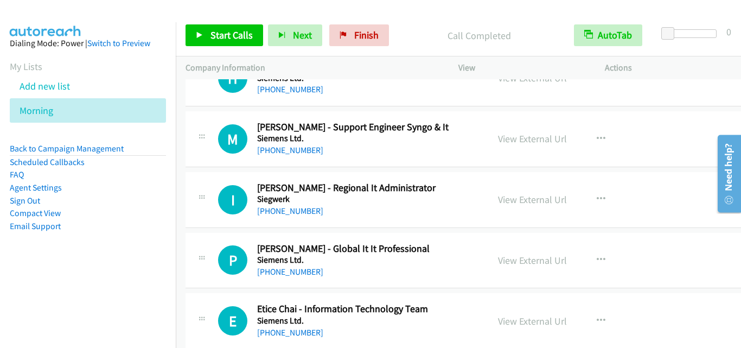
scroll to position [10572, 0]
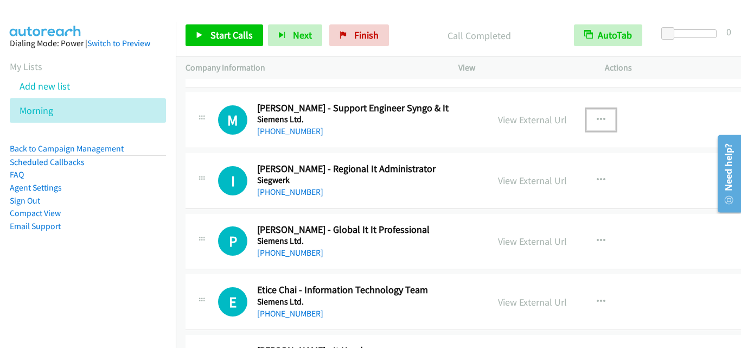
click at [596, 118] on icon "button" at bounding box center [600, 119] width 9 height 9
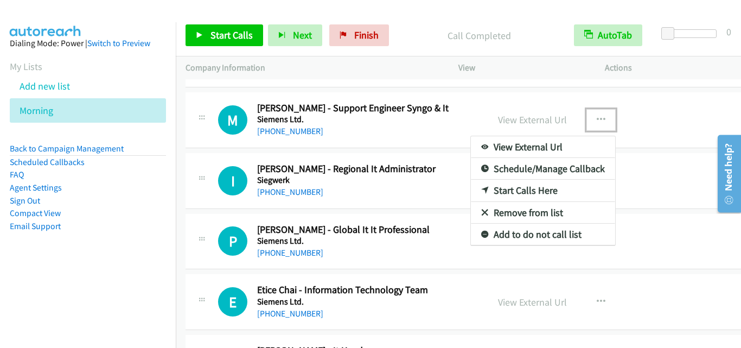
click at [523, 192] on link "Start Calls Here" at bounding box center [543, 190] width 144 height 22
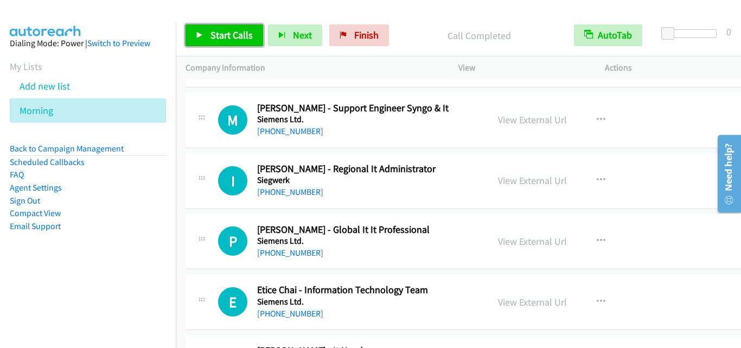
click at [209, 33] on link "Start Calls" at bounding box center [224, 35] width 78 height 22
